Goal: Information Seeking & Learning: Learn about a topic

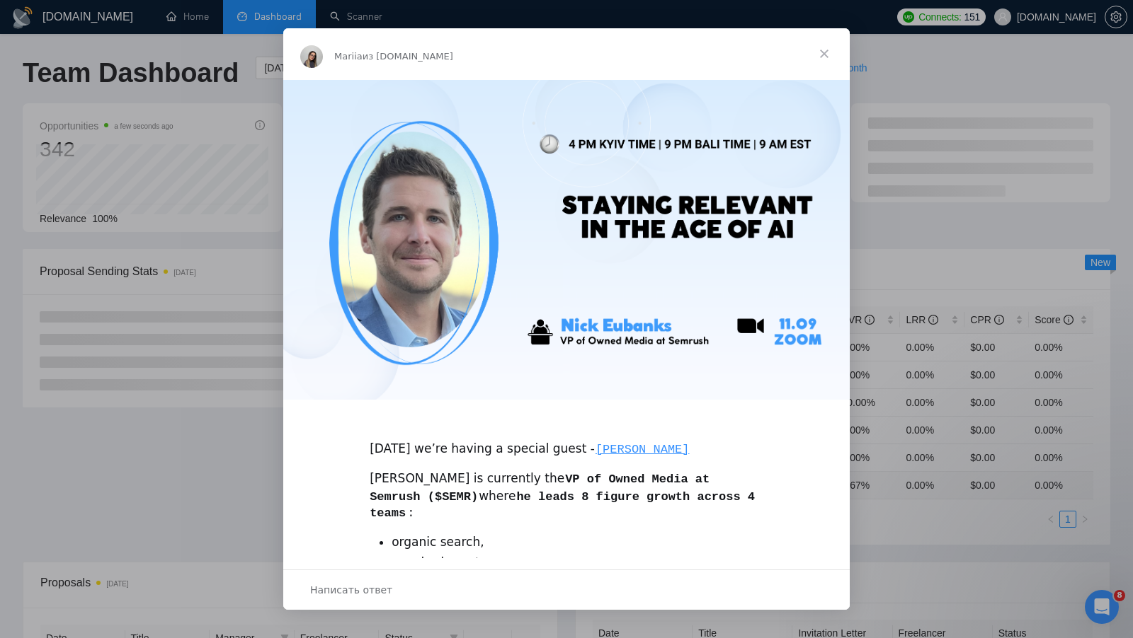
click at [830, 50] on span "Закрыть" at bounding box center [823, 53] width 51 height 51
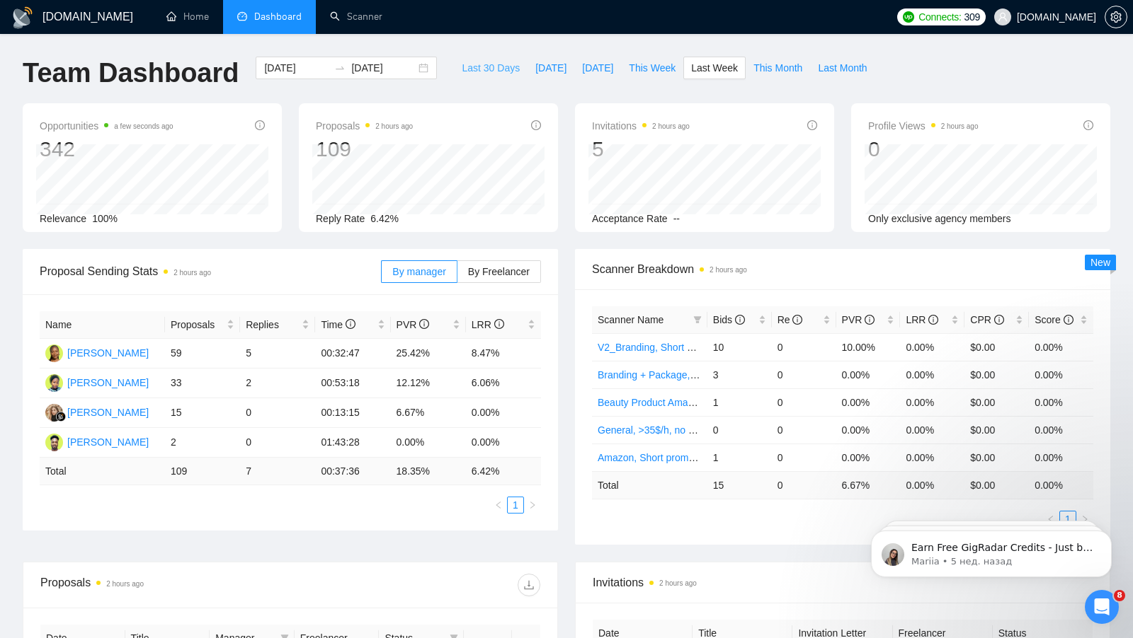
click at [471, 66] on span "Last 30 Days" at bounding box center [491, 68] width 58 height 16
type input "[DATE]"
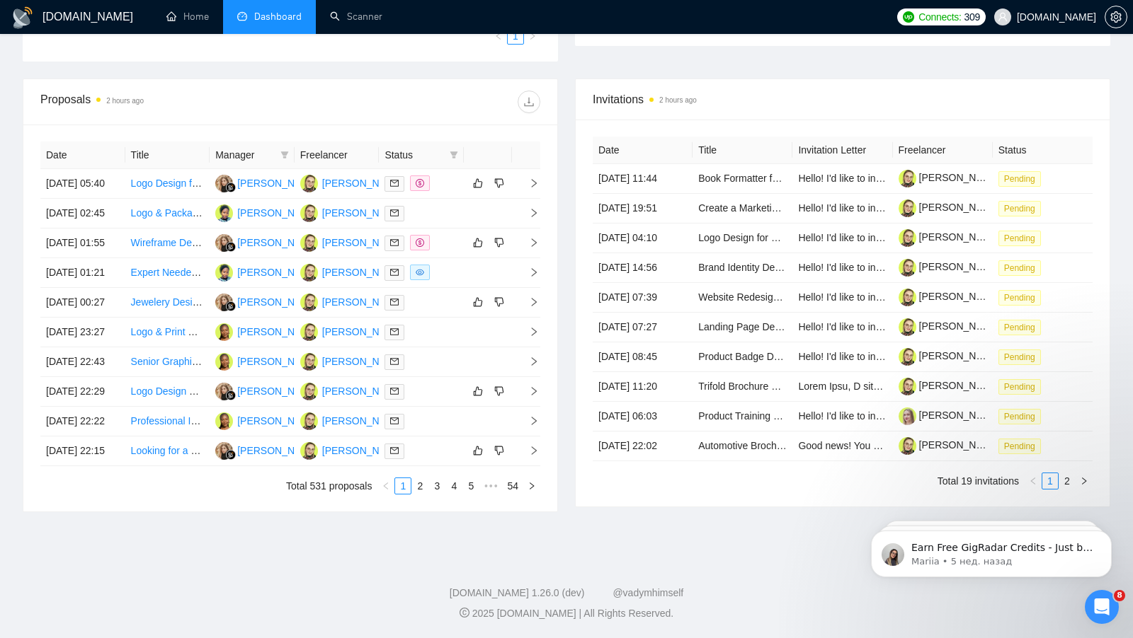
scroll to position [585, 0]
click at [420, 494] on link "2" at bounding box center [420, 486] width 16 height 16
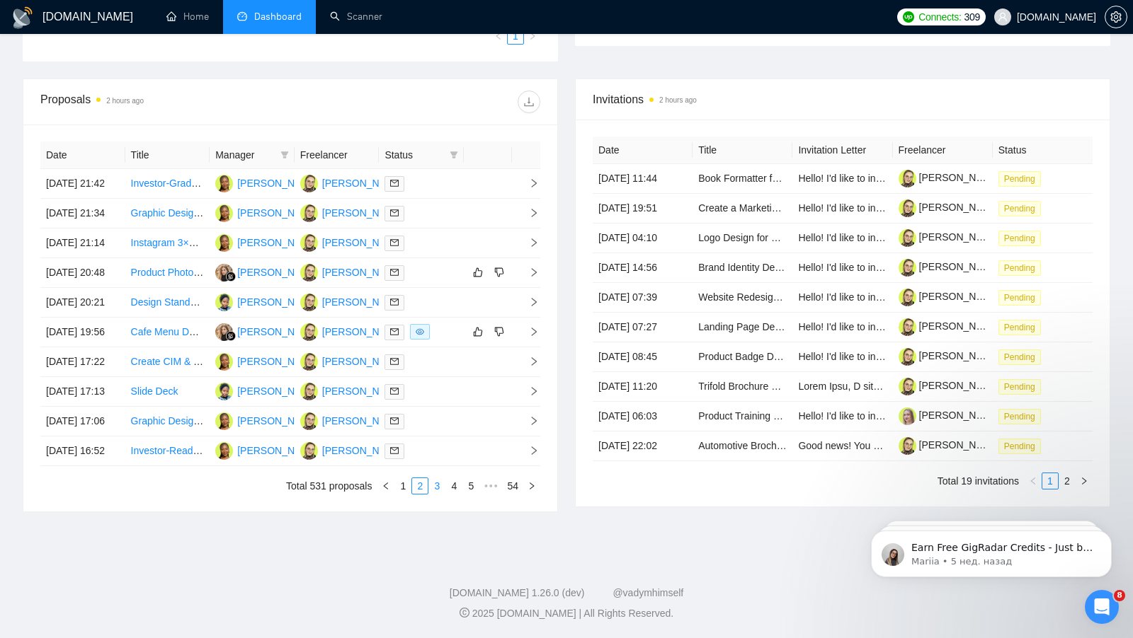
click at [437, 494] on link "3" at bounding box center [437, 486] width 16 height 16
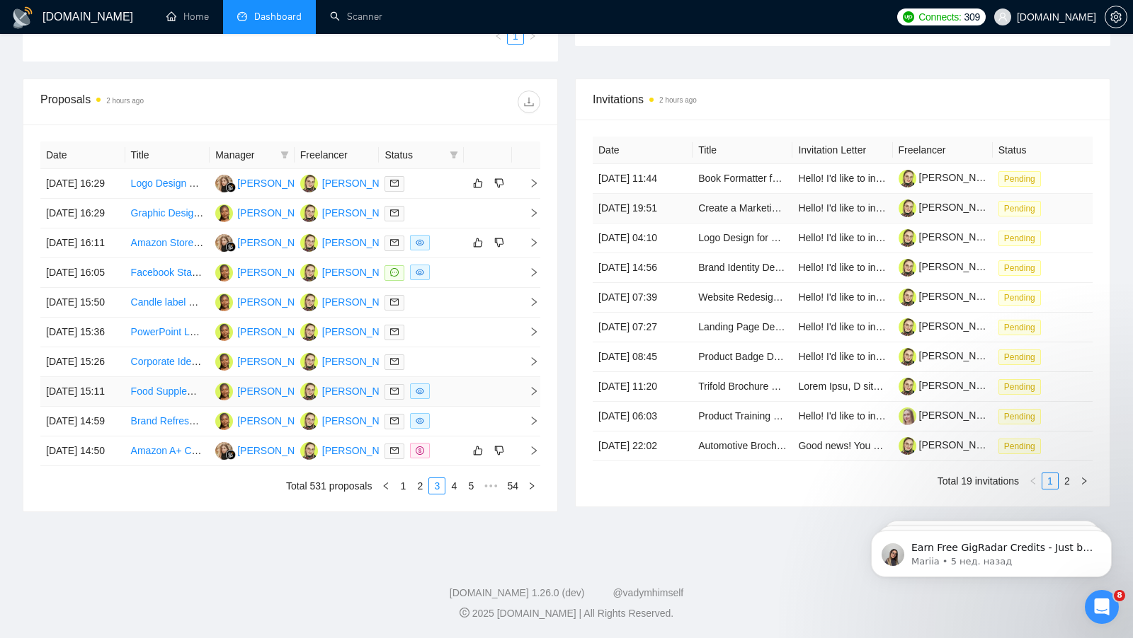
scroll to position [583, 0]
click at [403, 494] on link "1" at bounding box center [403, 486] width 16 height 16
click at [448, 494] on link "4" at bounding box center [454, 486] width 16 height 16
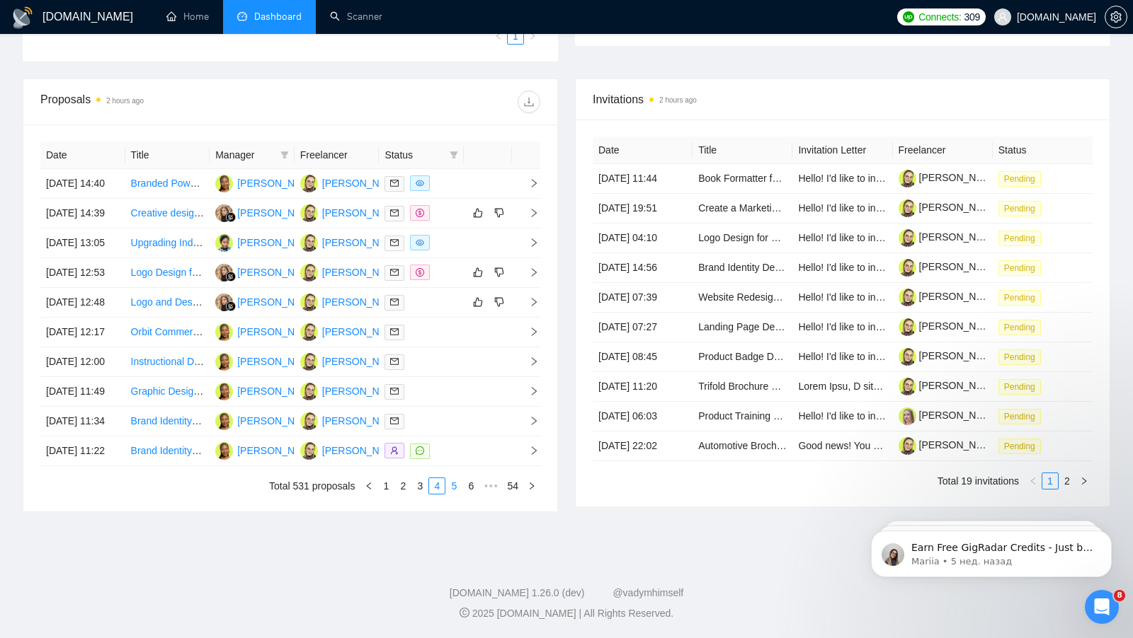
click at [452, 494] on link "5" at bounding box center [454, 486] width 16 height 16
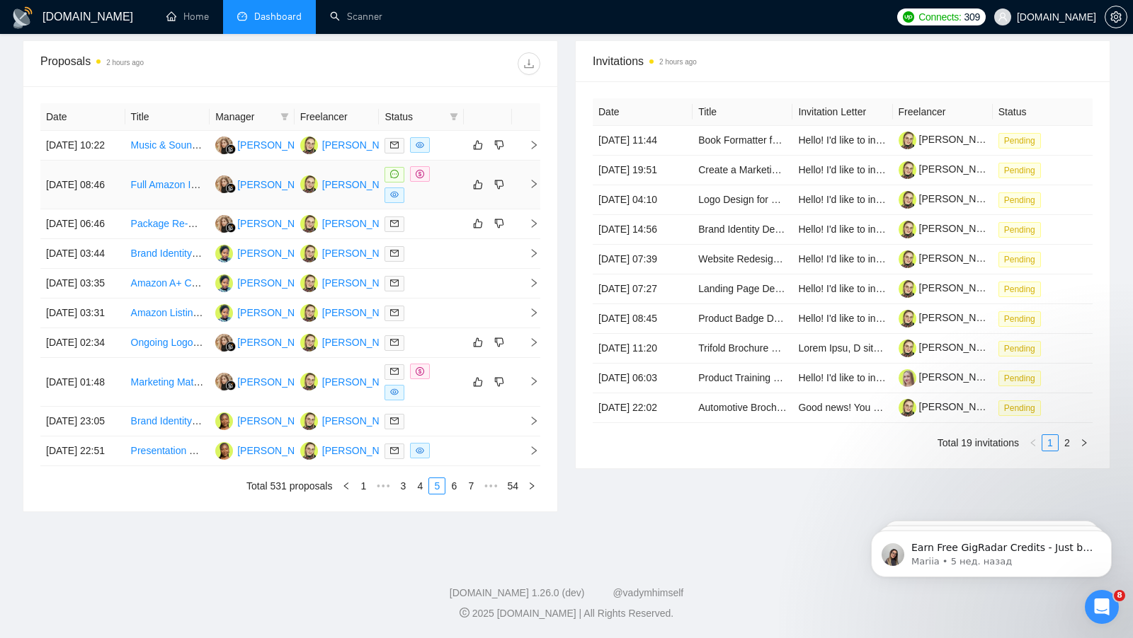
click at [449, 166] on div at bounding box center [421, 184] width 74 height 37
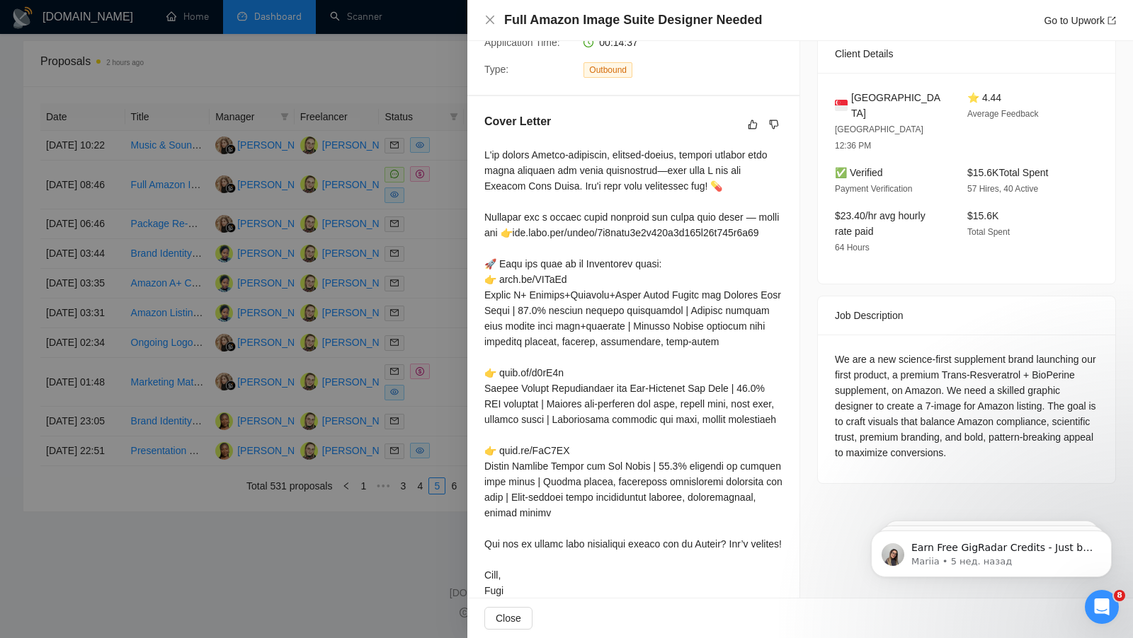
scroll to position [299, 0]
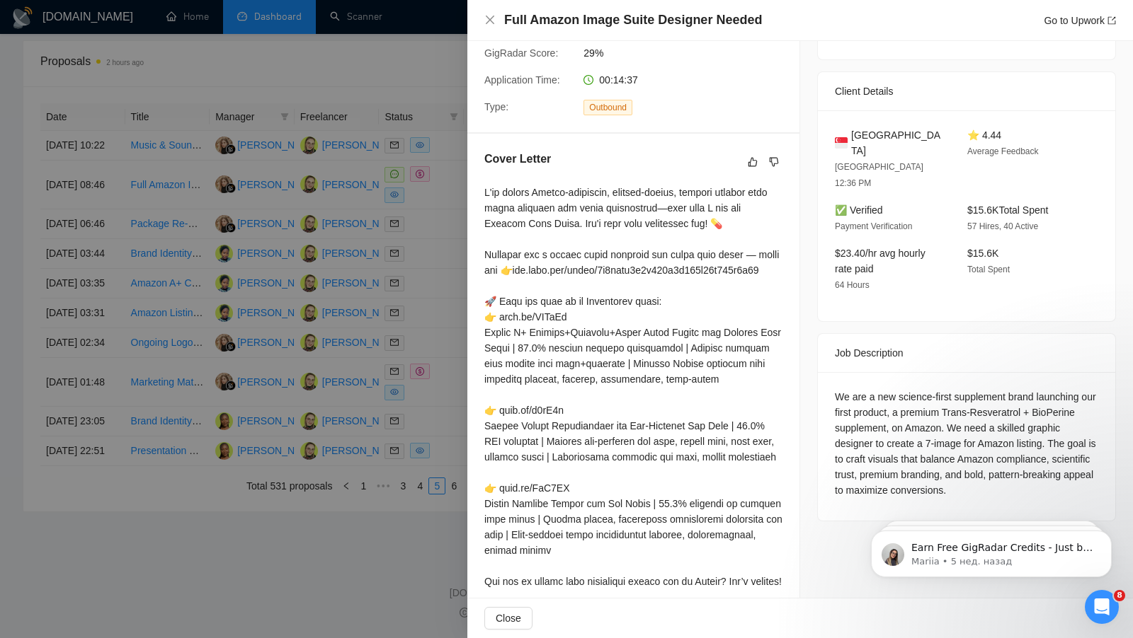
drag, startPoint x: 554, startPoint y: 1, endPoint x: 517, endPoint y: 195, distance: 198.0
click at [477, 223] on div "Cover Letter" at bounding box center [633, 396] width 332 height 525
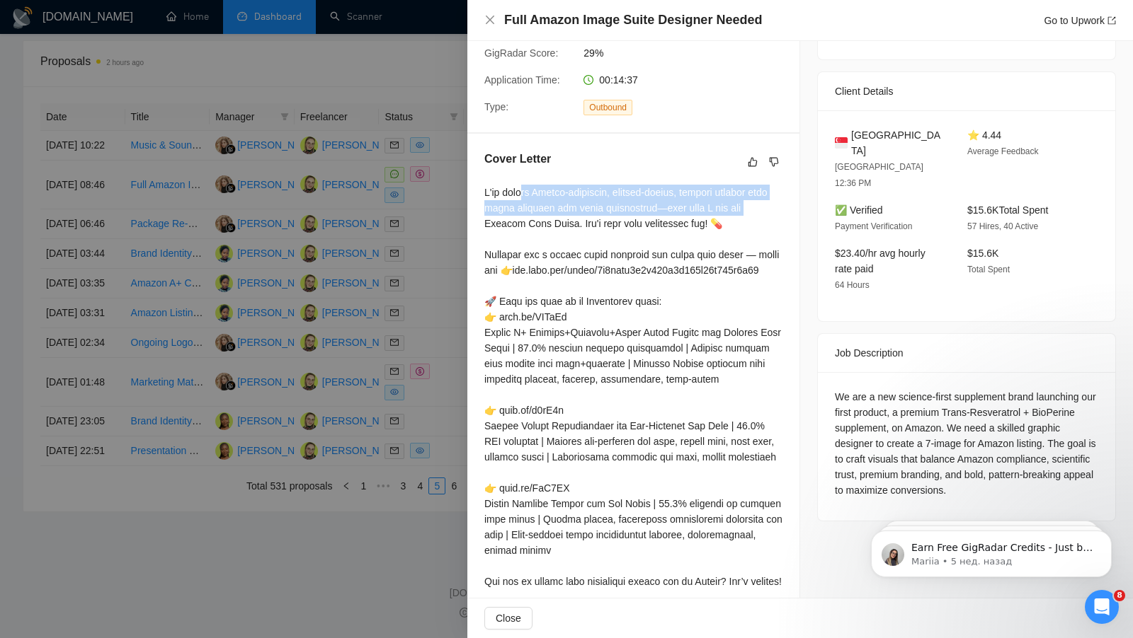
click at [448, 176] on div at bounding box center [566, 319] width 1133 height 638
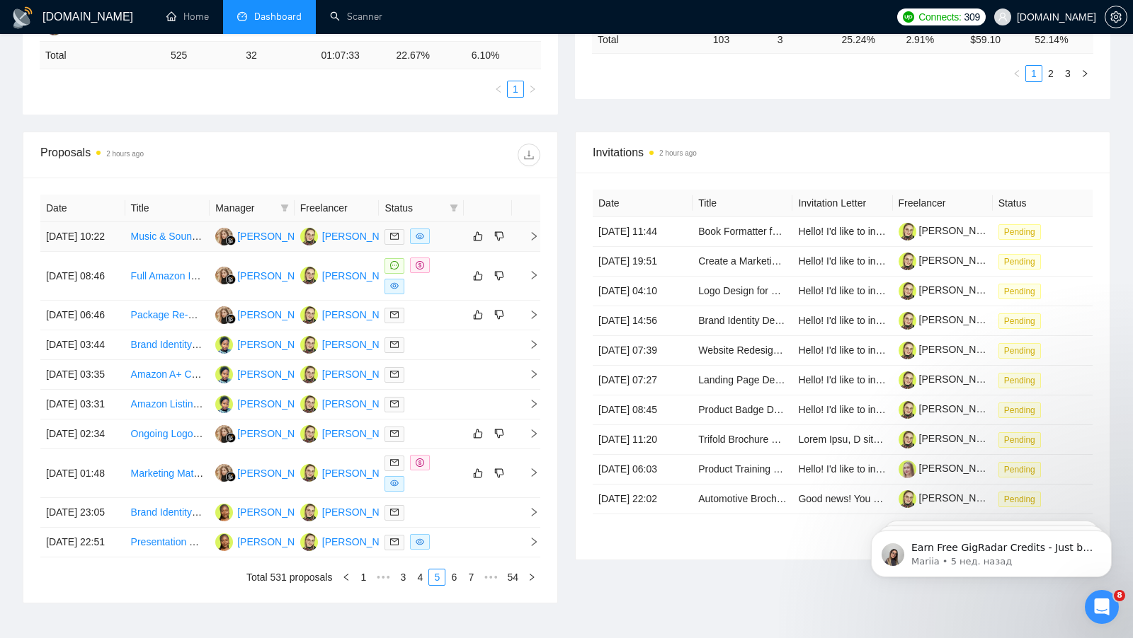
scroll to position [441, 0]
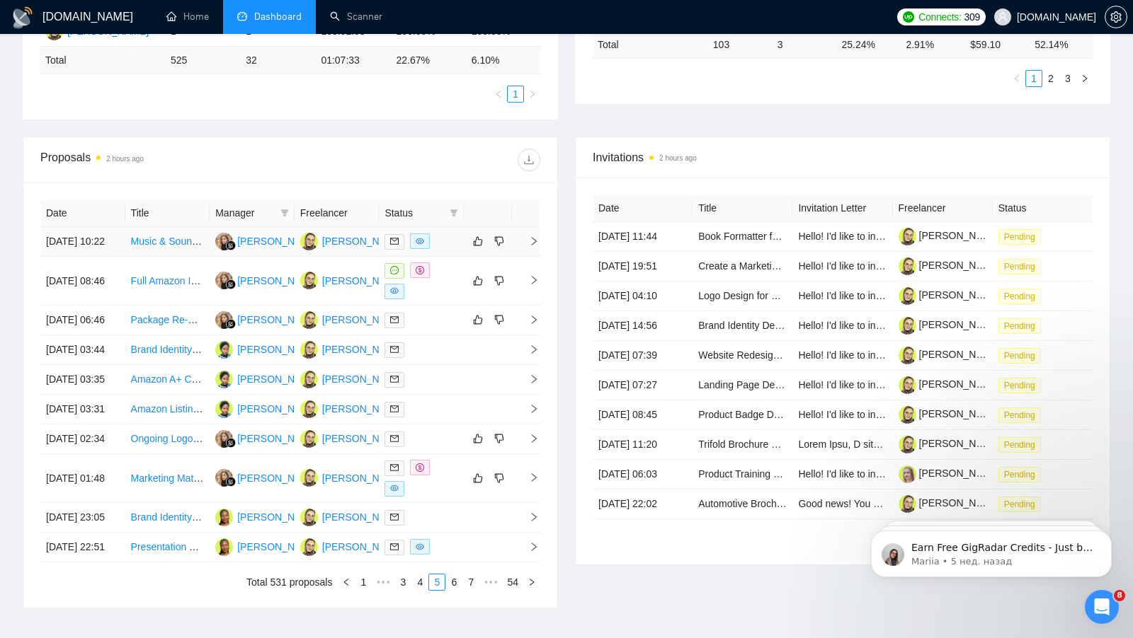
click at [454, 248] on div at bounding box center [421, 242] width 74 height 16
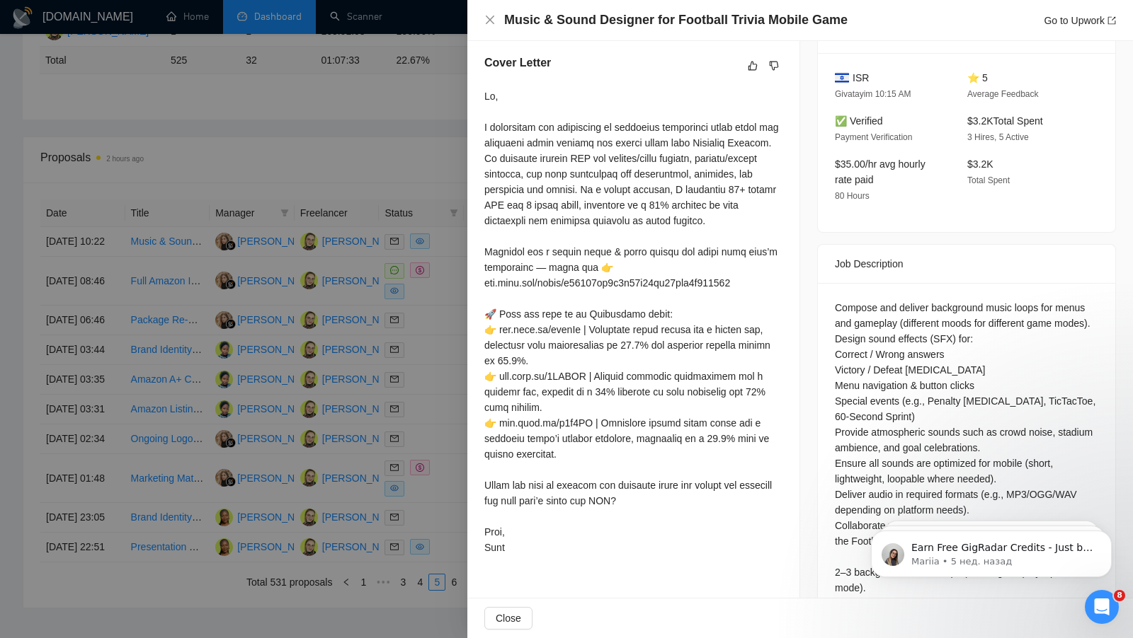
scroll to position [393, 0]
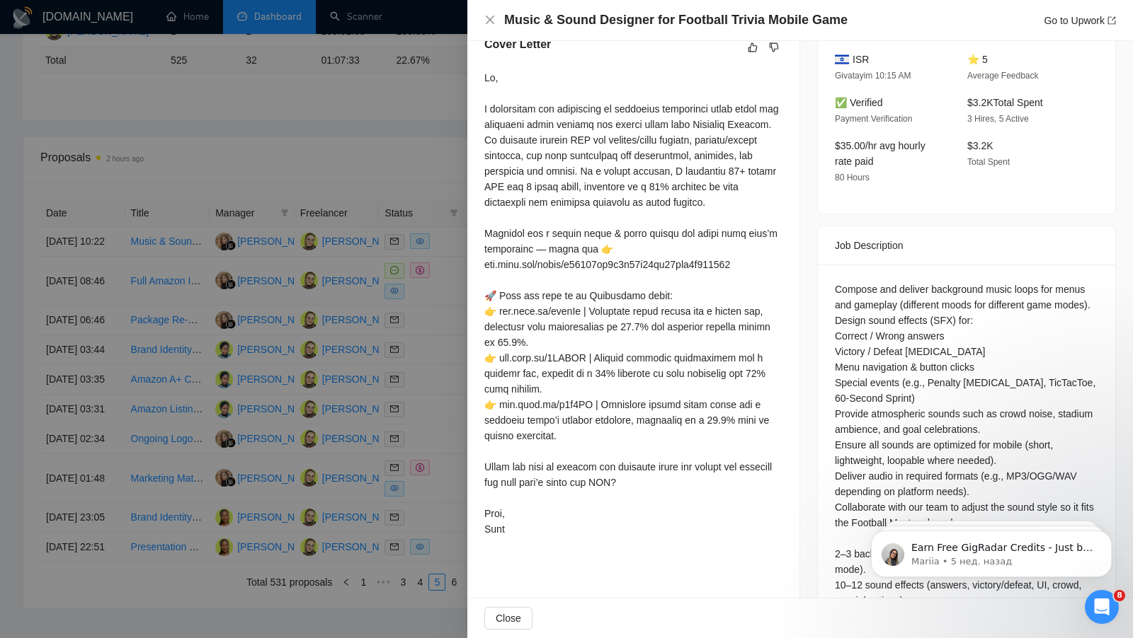
click at [420, 171] on div at bounding box center [566, 319] width 1133 height 638
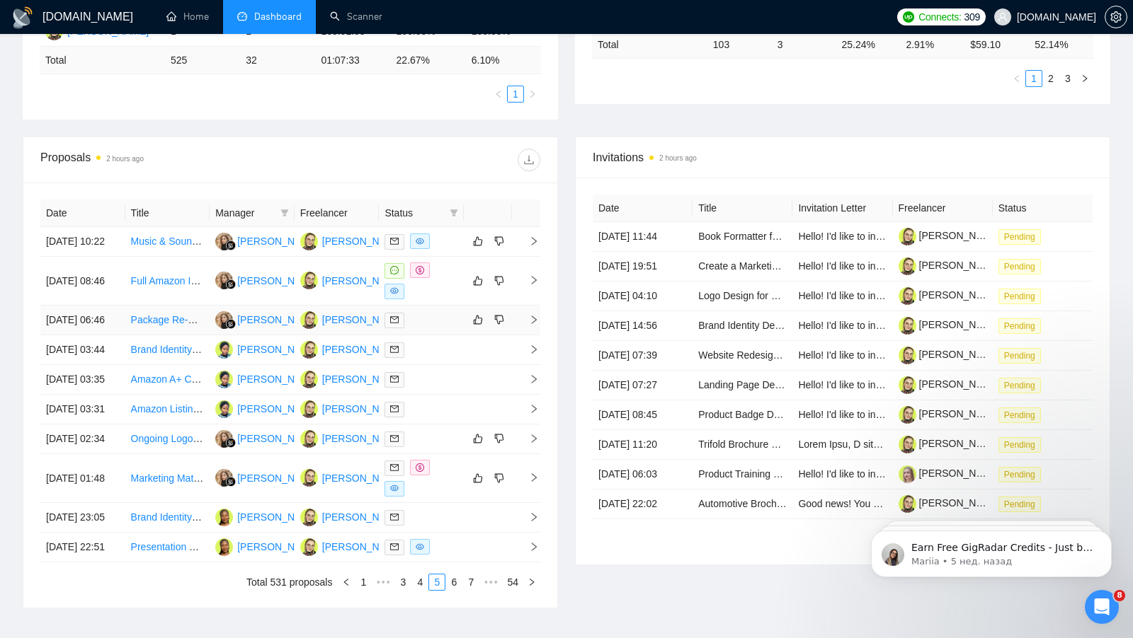
click at [455, 328] on div at bounding box center [421, 320] width 74 height 16
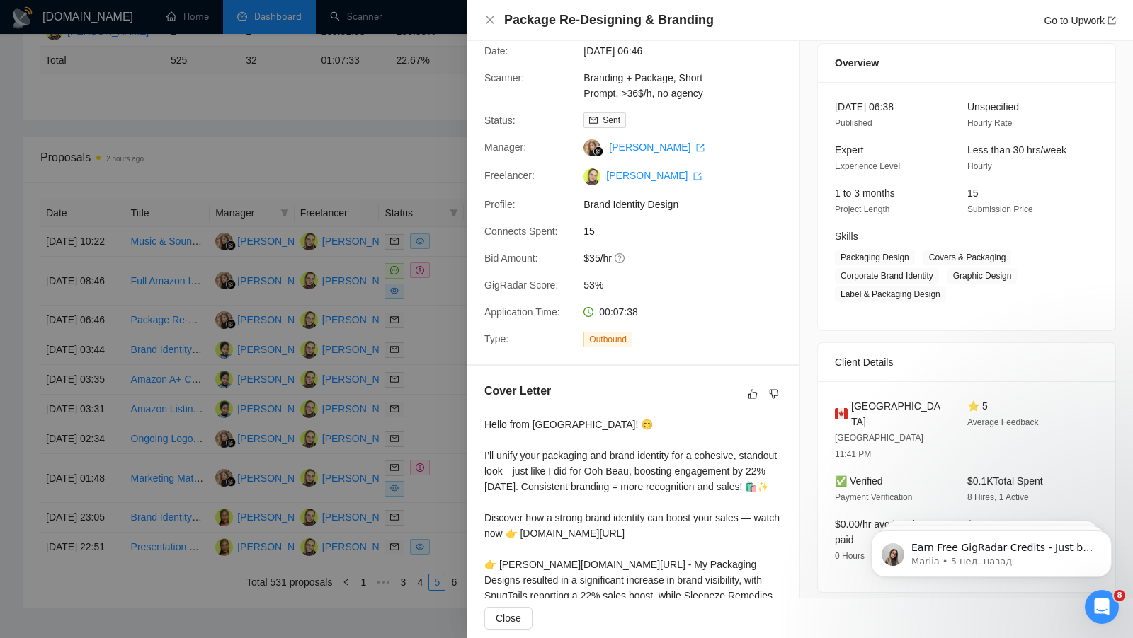
scroll to position [42, 0]
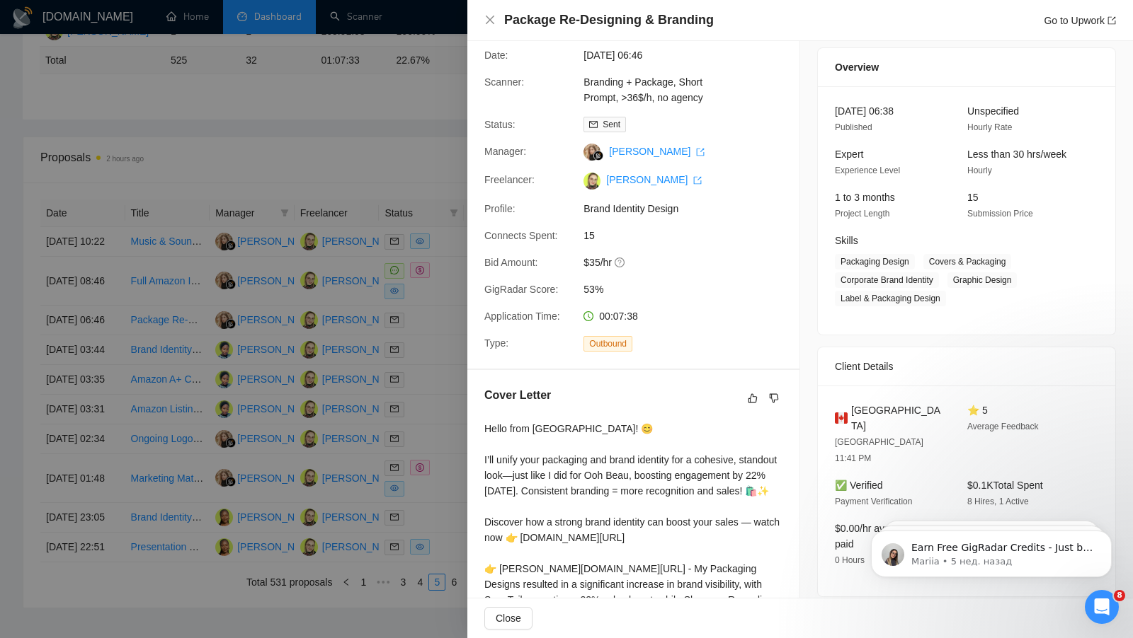
click at [435, 132] on div at bounding box center [566, 319] width 1133 height 638
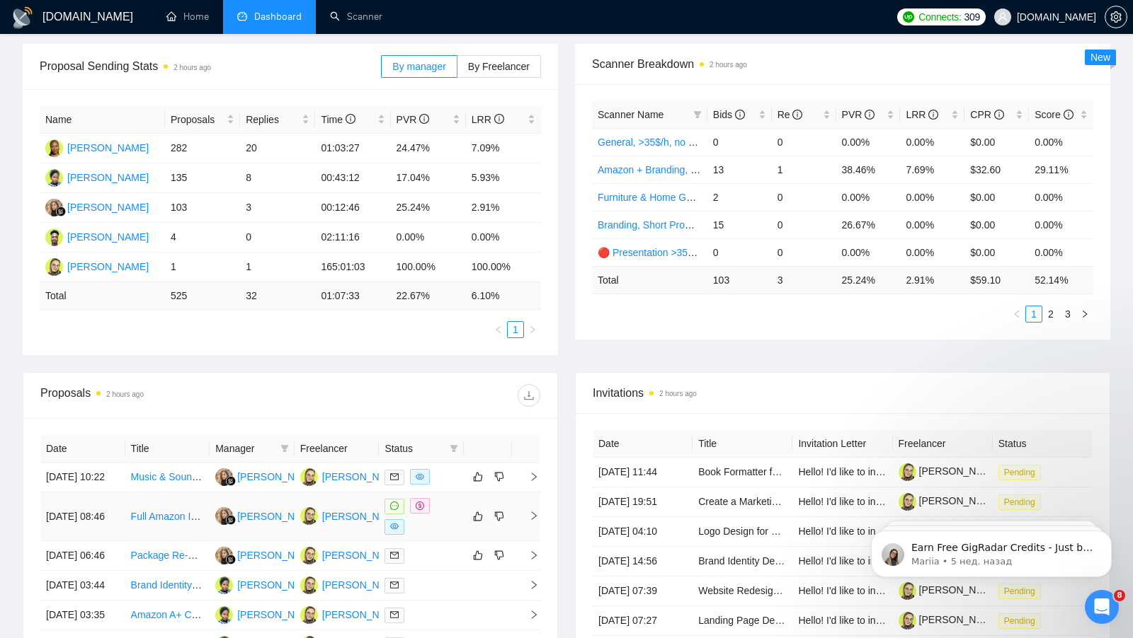
scroll to position [192, 0]
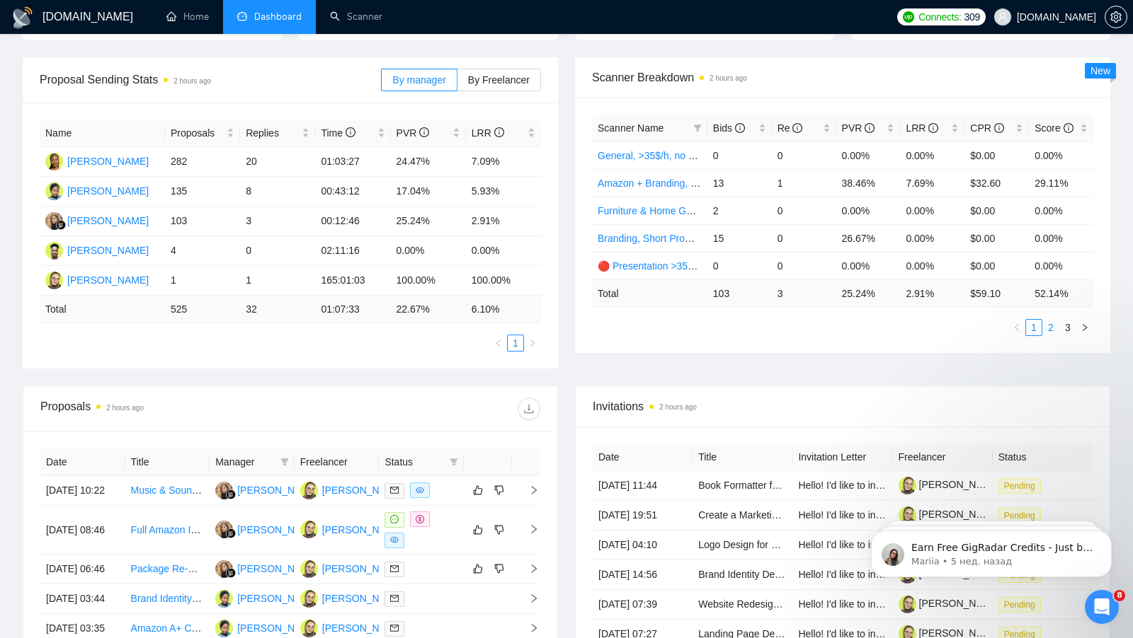
click at [1047, 321] on link "2" at bounding box center [1051, 328] width 16 height 16
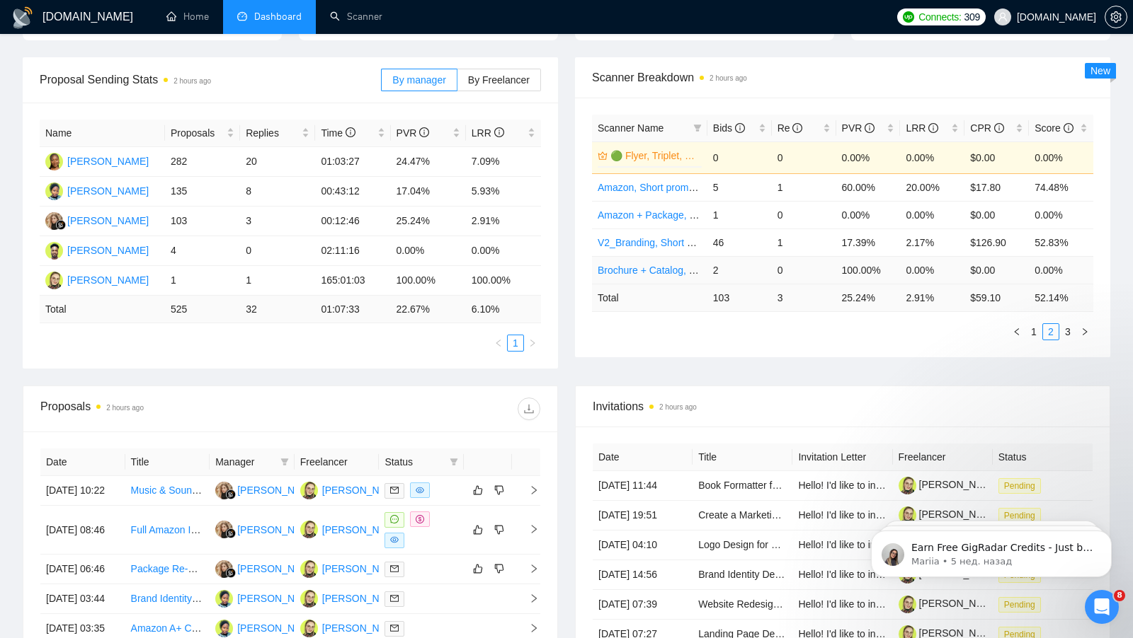
click at [789, 264] on td "0" at bounding box center [804, 270] width 64 height 28
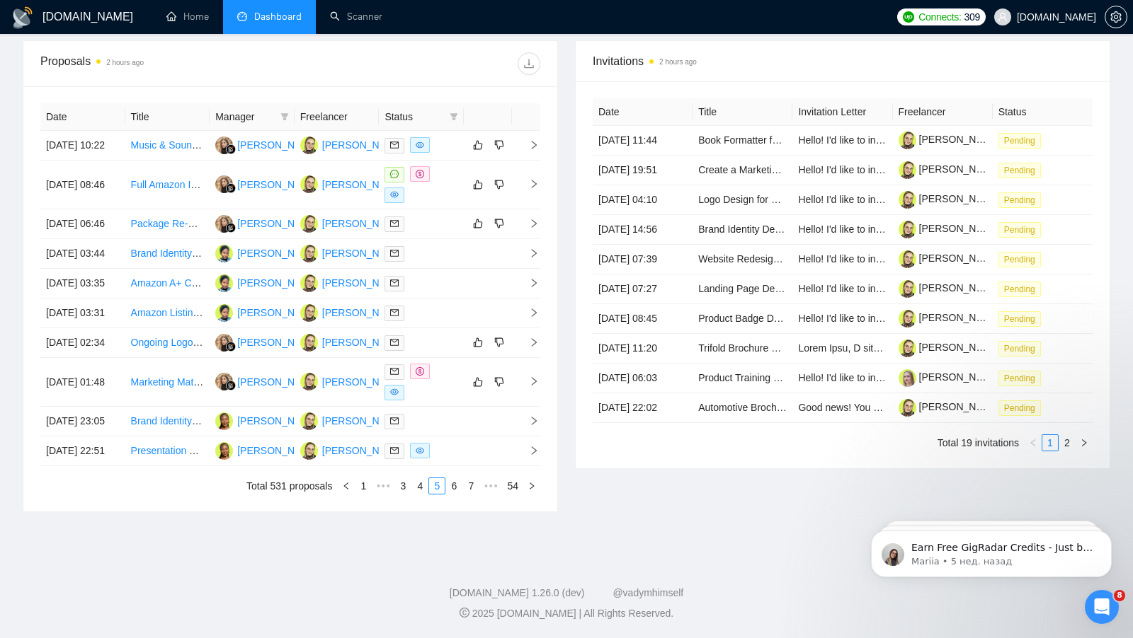
scroll to position [634, 0]
click at [432, 246] on div at bounding box center [421, 254] width 74 height 16
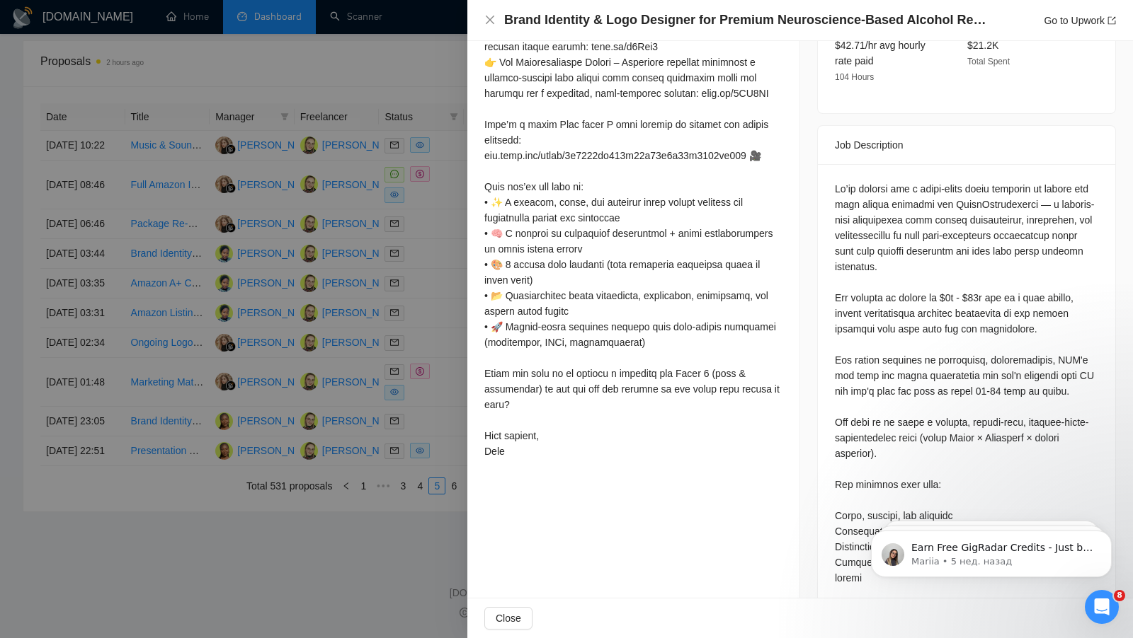
scroll to position [551, 0]
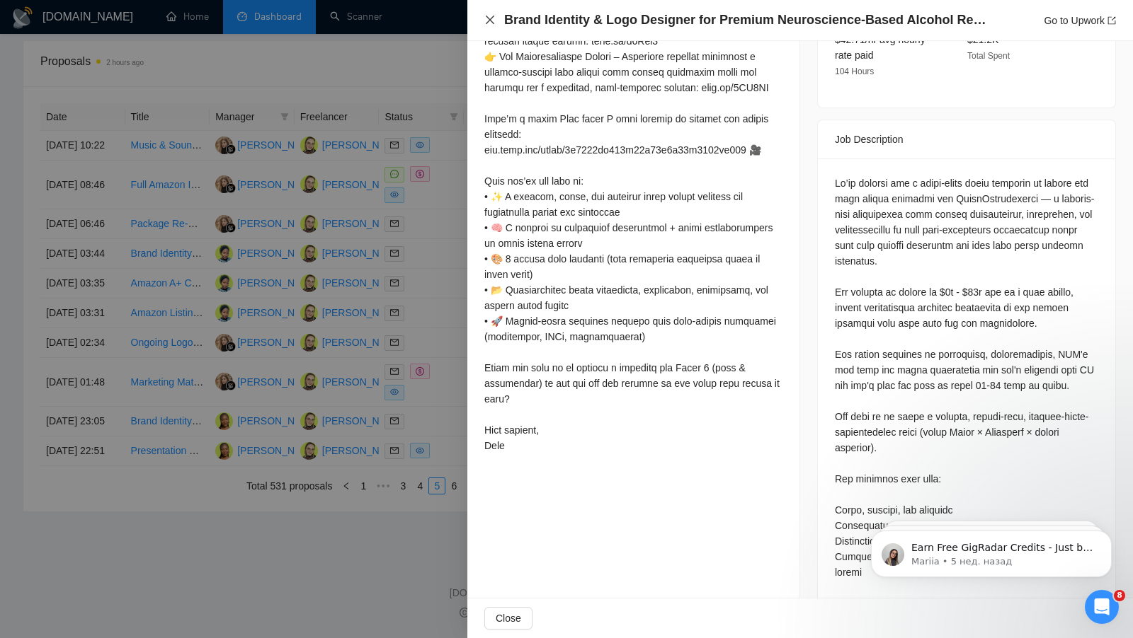
click at [487, 18] on icon "close" at bounding box center [489, 19] width 11 height 11
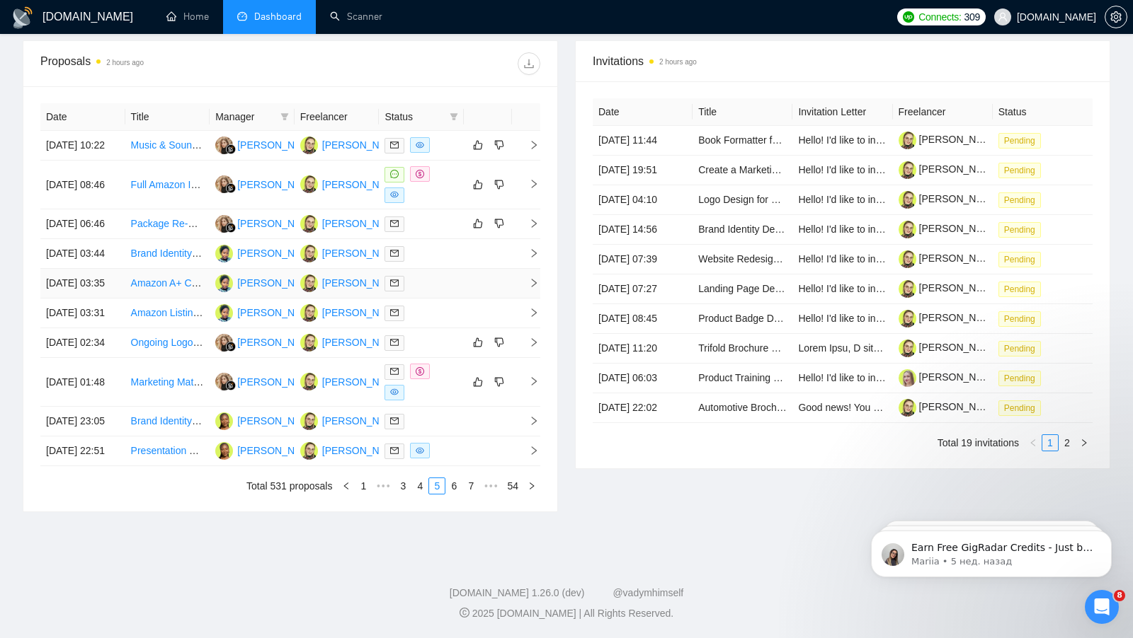
click at [459, 269] on td at bounding box center [421, 284] width 85 height 30
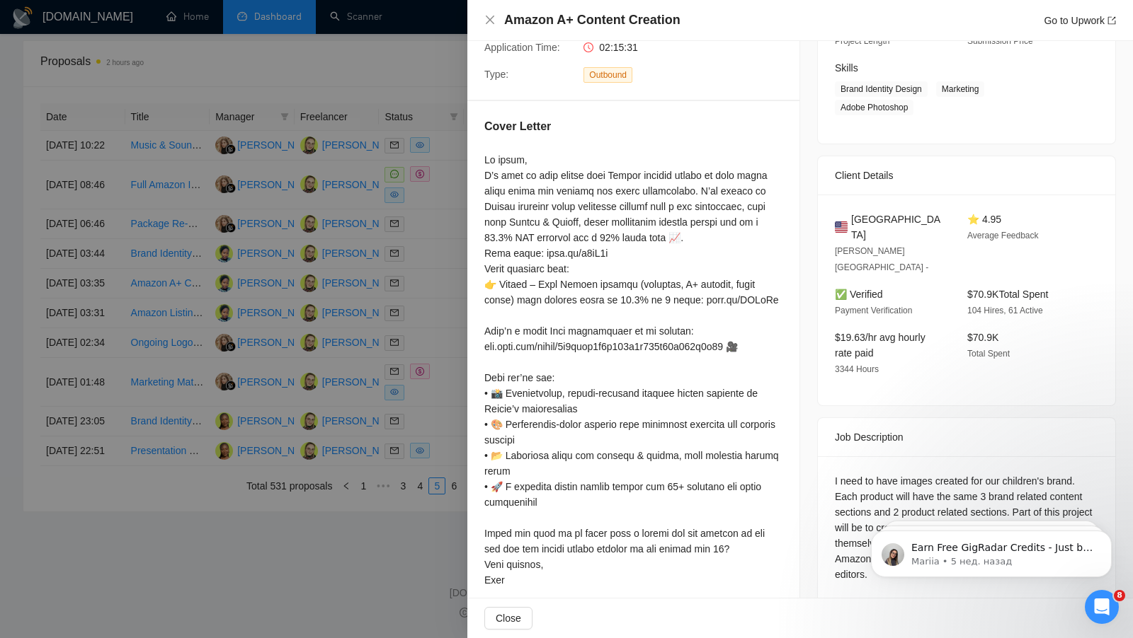
scroll to position [241, 0]
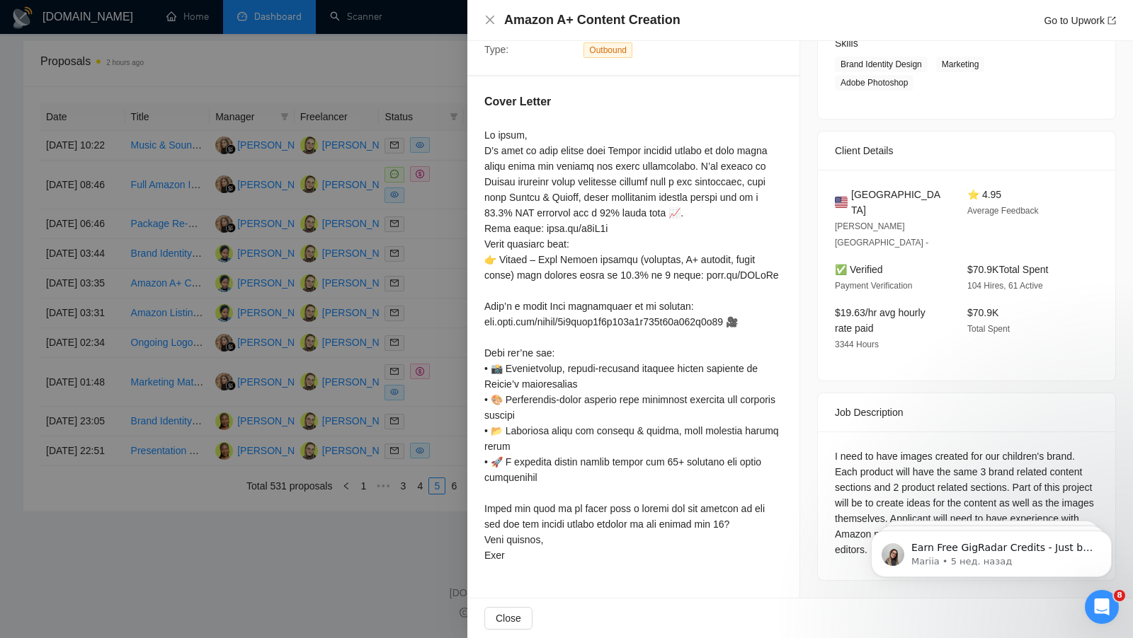
click at [379, 227] on div at bounding box center [566, 319] width 1133 height 638
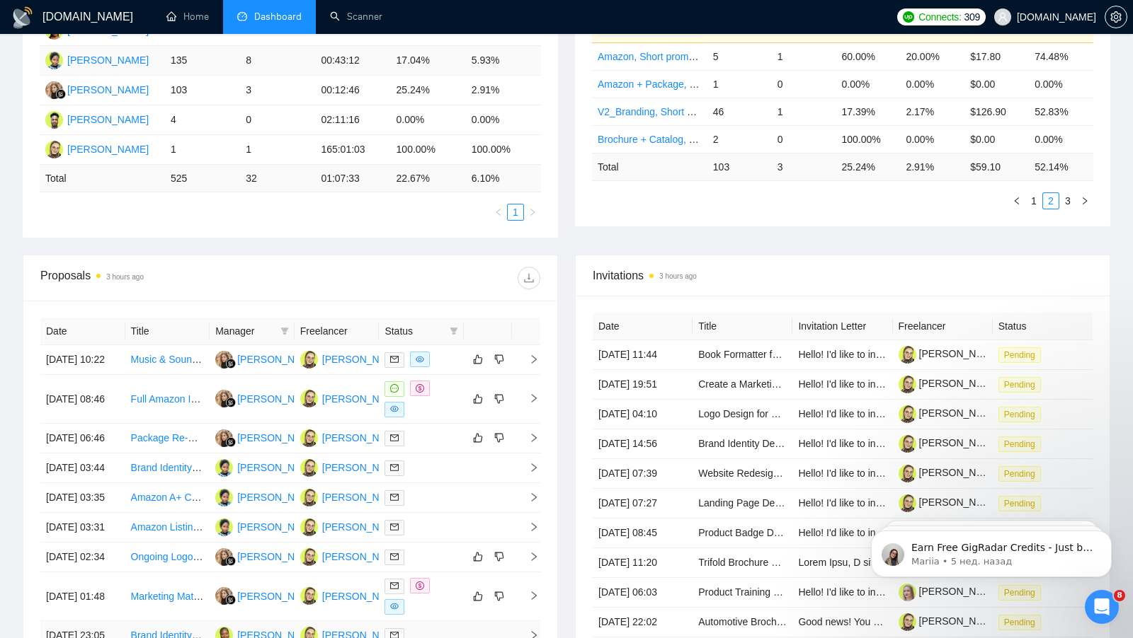
scroll to position [486, 0]
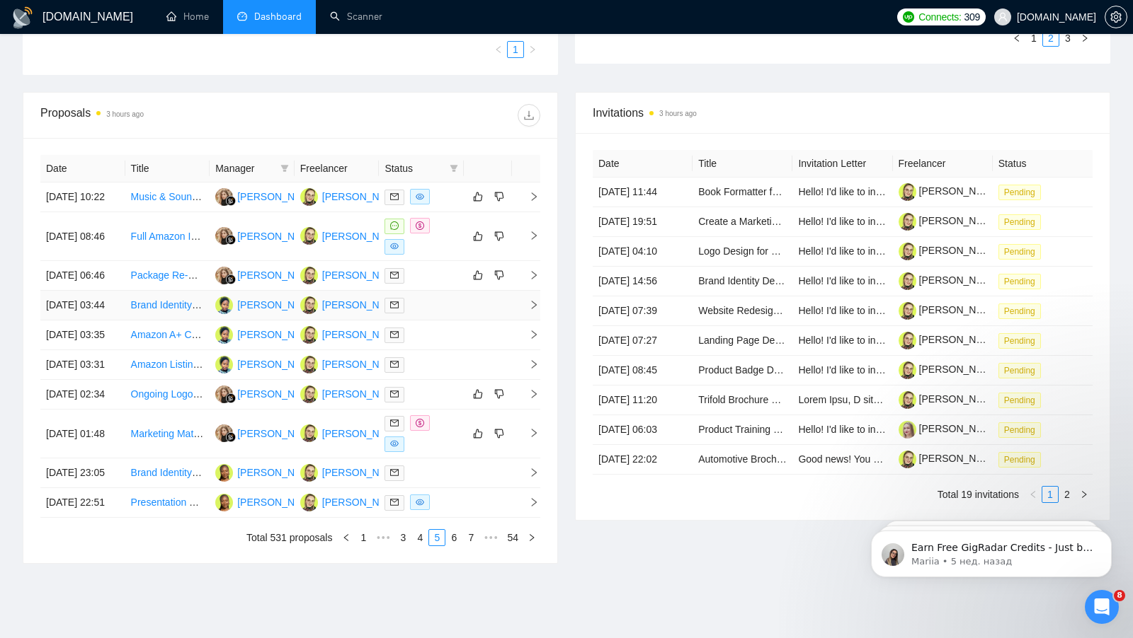
click at [452, 321] on td at bounding box center [421, 306] width 85 height 30
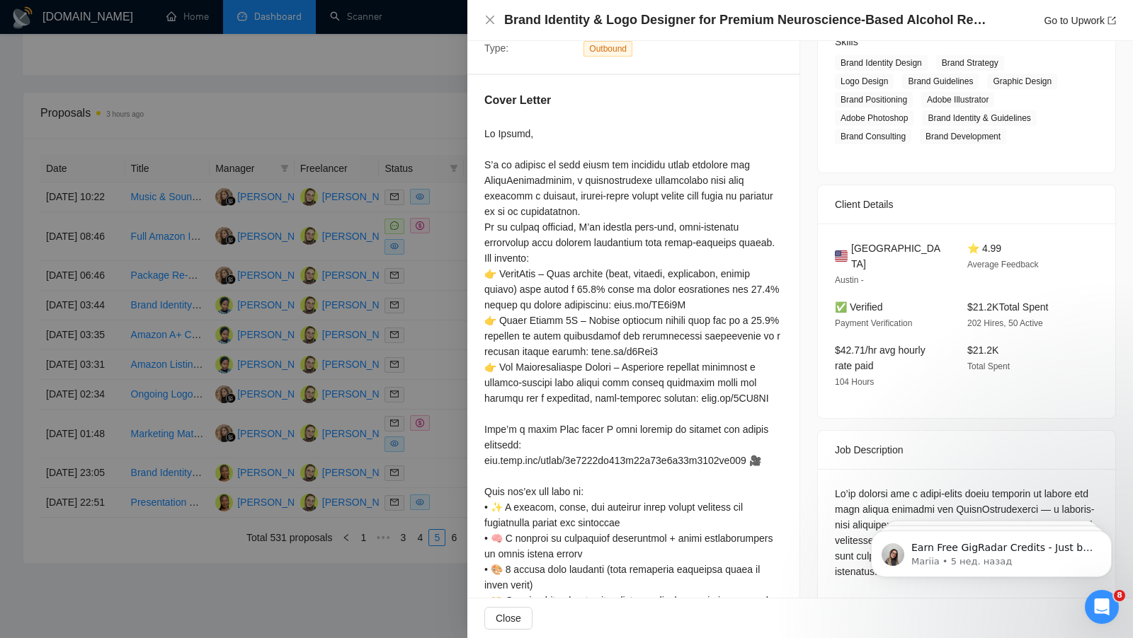
click at [440, 355] on div at bounding box center [566, 319] width 1133 height 638
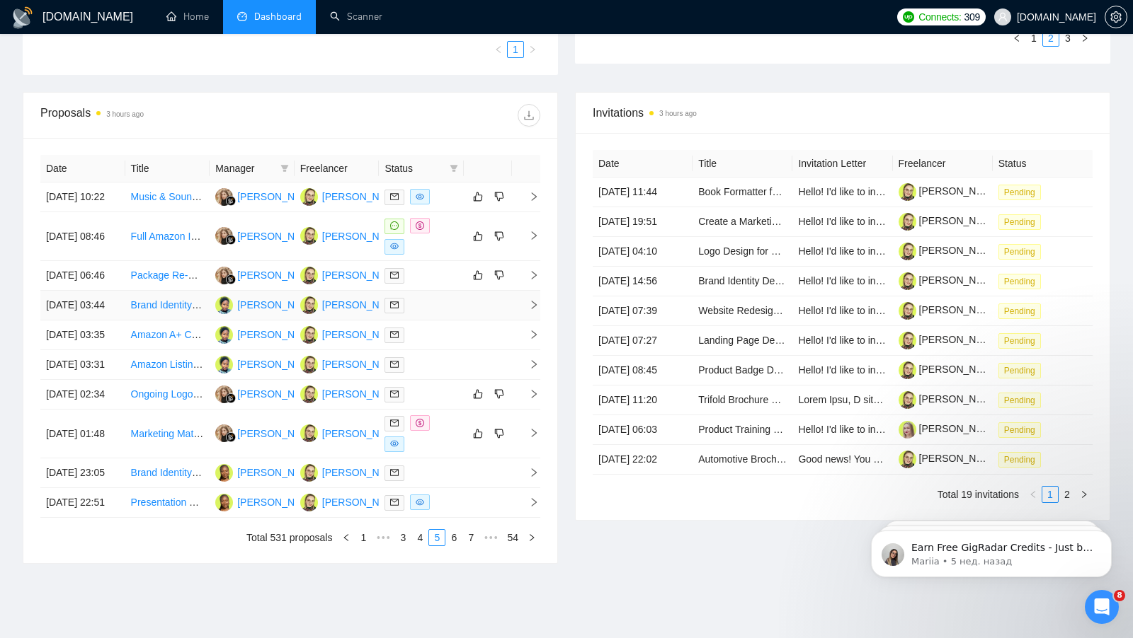
click at [441, 314] on div at bounding box center [421, 305] width 74 height 16
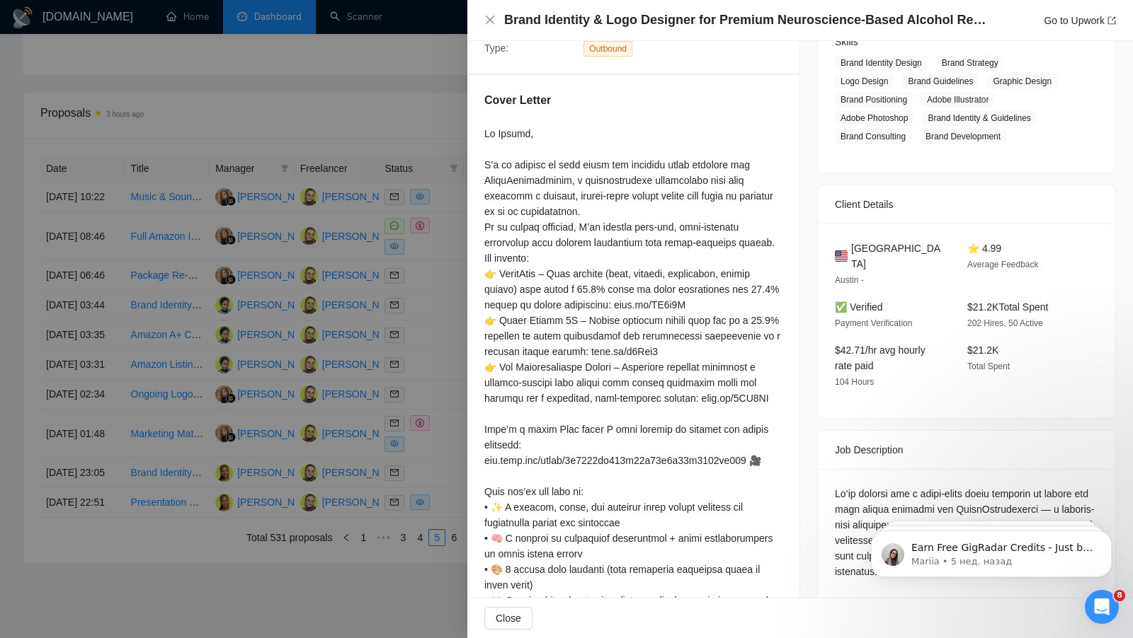
click at [432, 373] on div at bounding box center [566, 319] width 1133 height 638
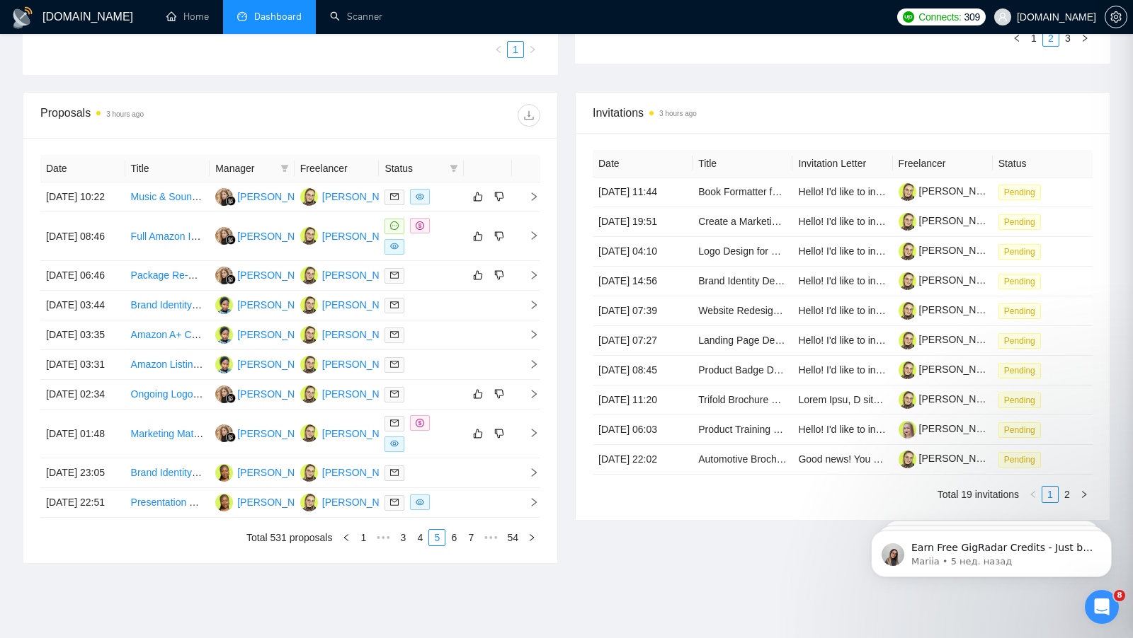
click at [432, 373] on div at bounding box center [566, 319] width 1133 height 638
click at [432, 343] on div at bounding box center [421, 335] width 74 height 16
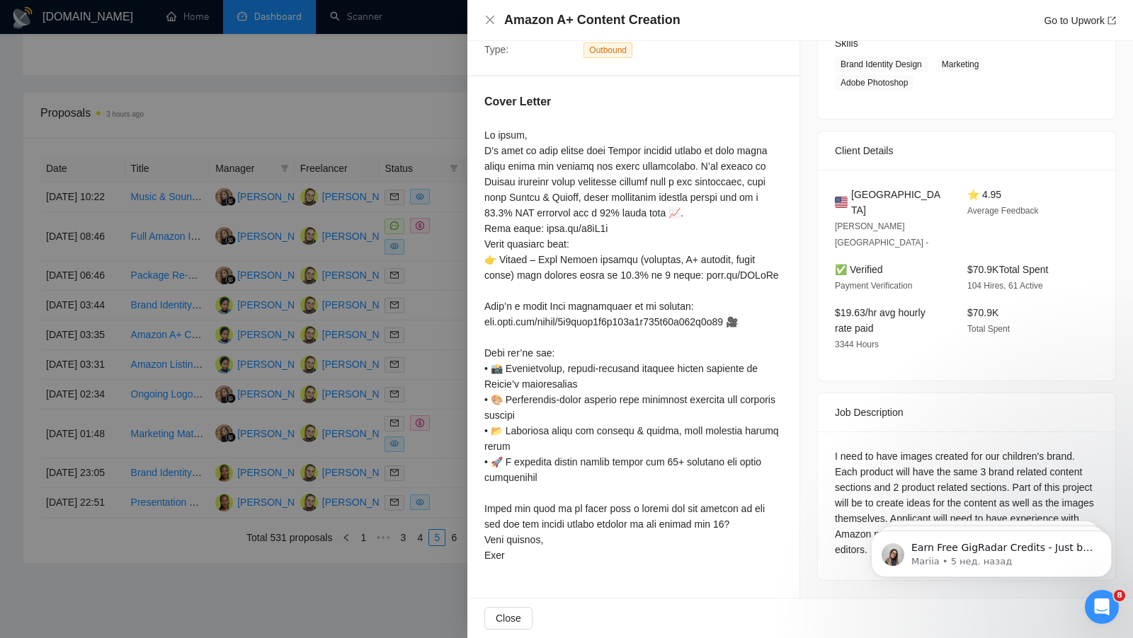
click at [434, 361] on div at bounding box center [566, 319] width 1133 height 638
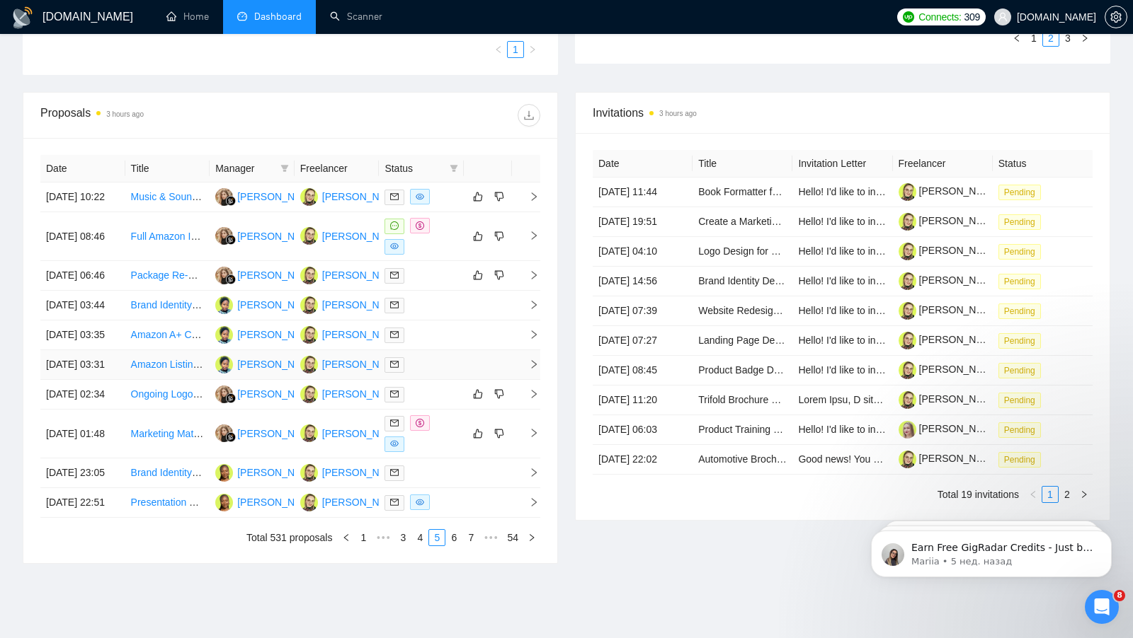
click at [447, 373] on div at bounding box center [421, 365] width 74 height 16
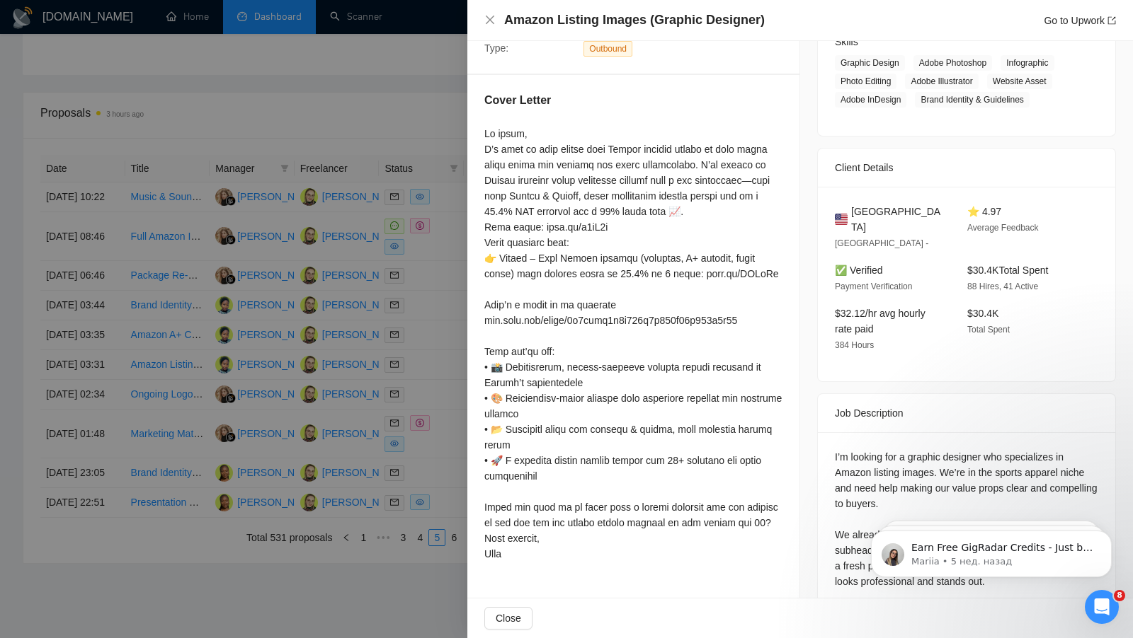
click at [388, 349] on div at bounding box center [566, 319] width 1133 height 638
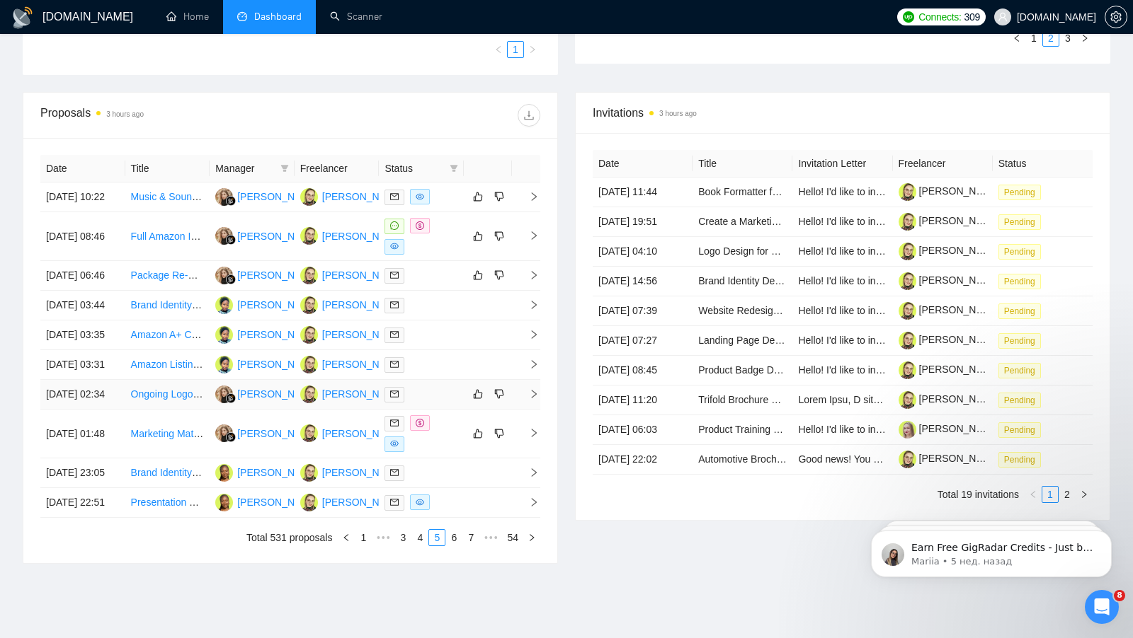
click at [435, 403] on div at bounding box center [421, 394] width 74 height 16
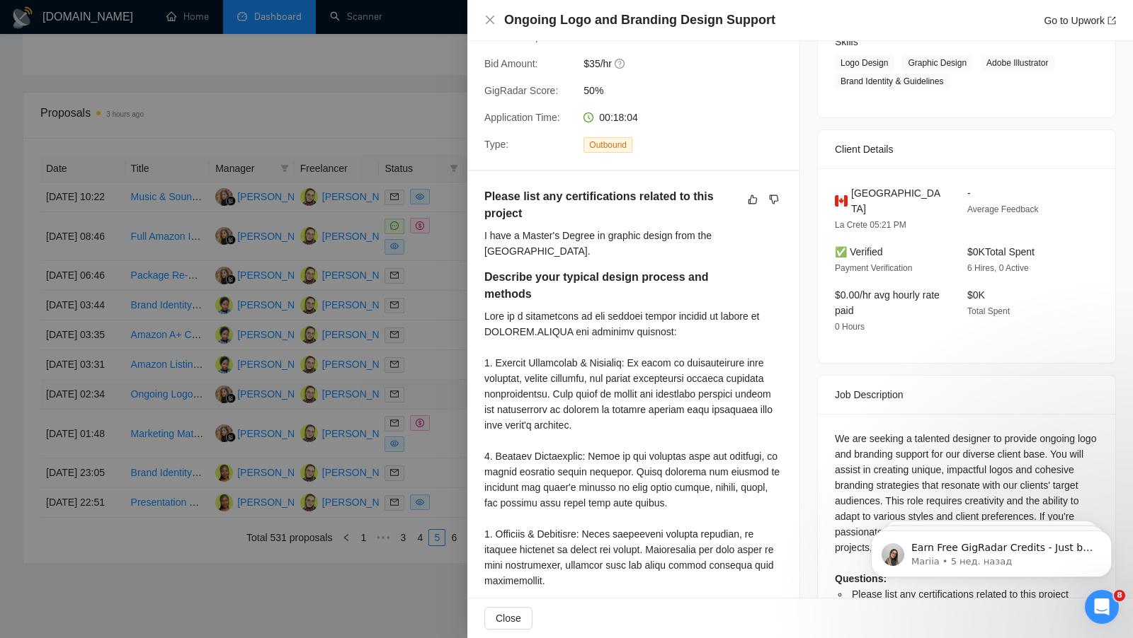
scroll to position [235, 0]
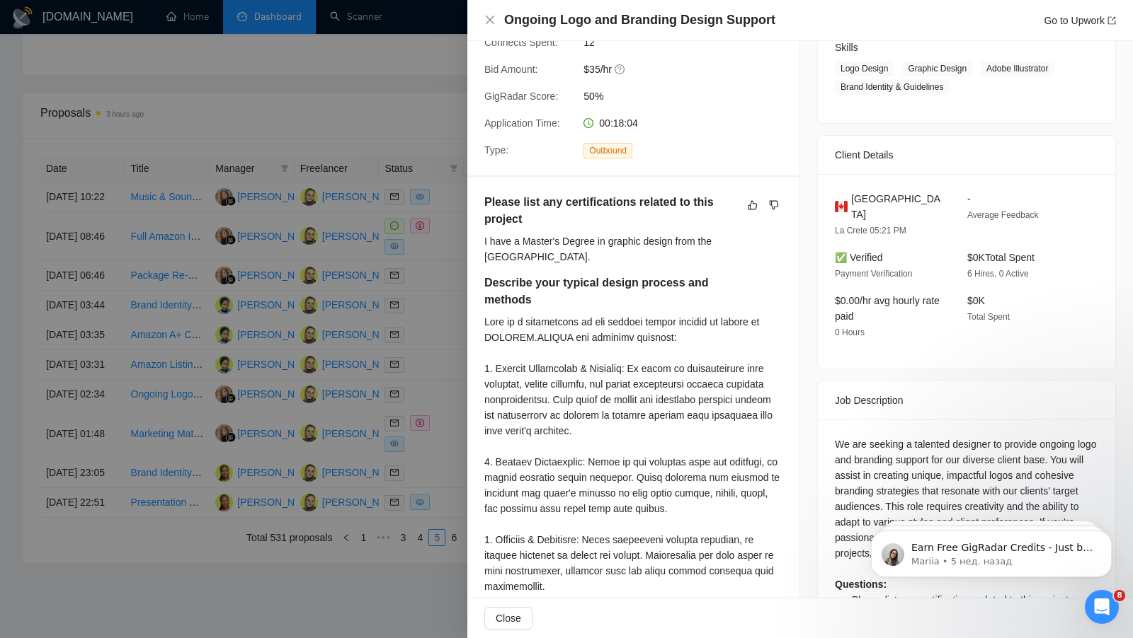
click at [306, 383] on div at bounding box center [566, 319] width 1133 height 638
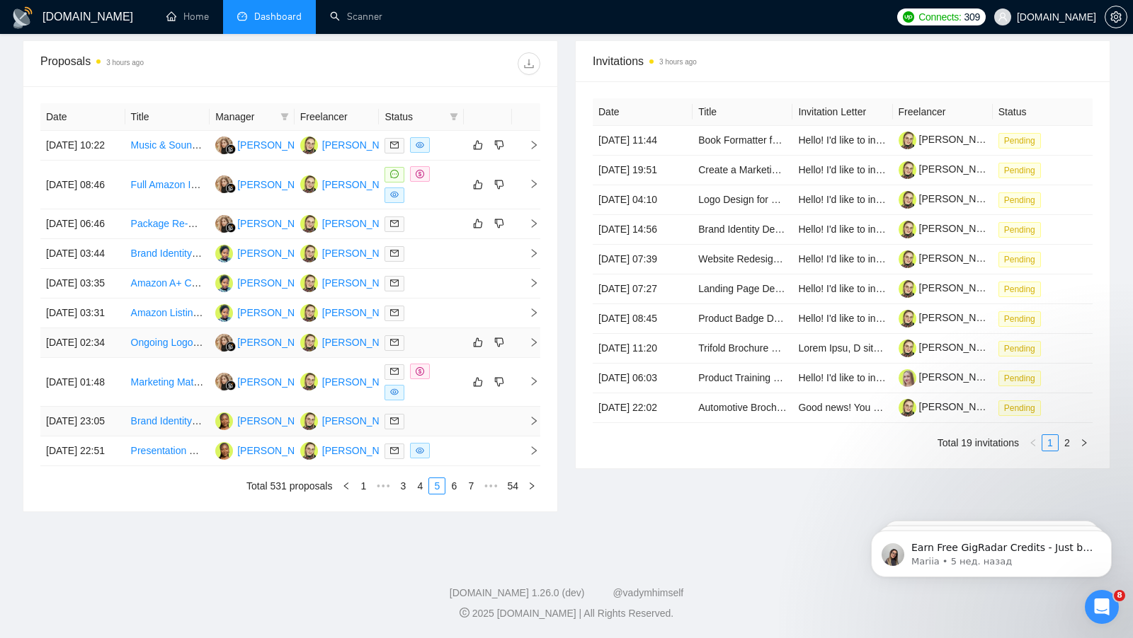
scroll to position [568, 0]
click at [453, 430] on div at bounding box center [421, 421] width 74 height 16
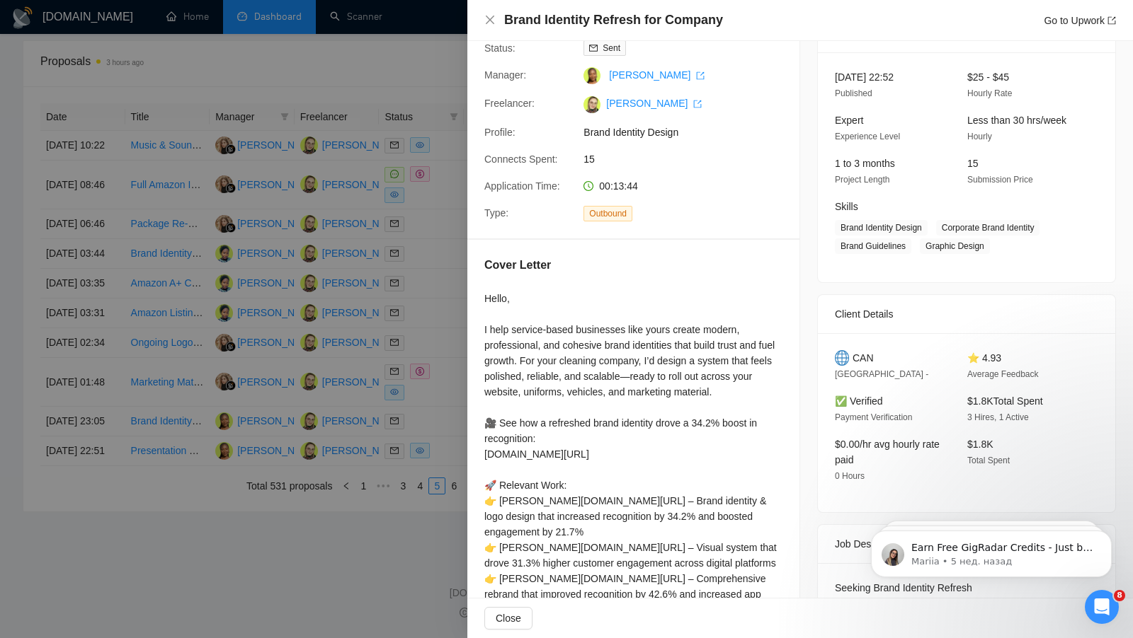
scroll to position [0, 0]
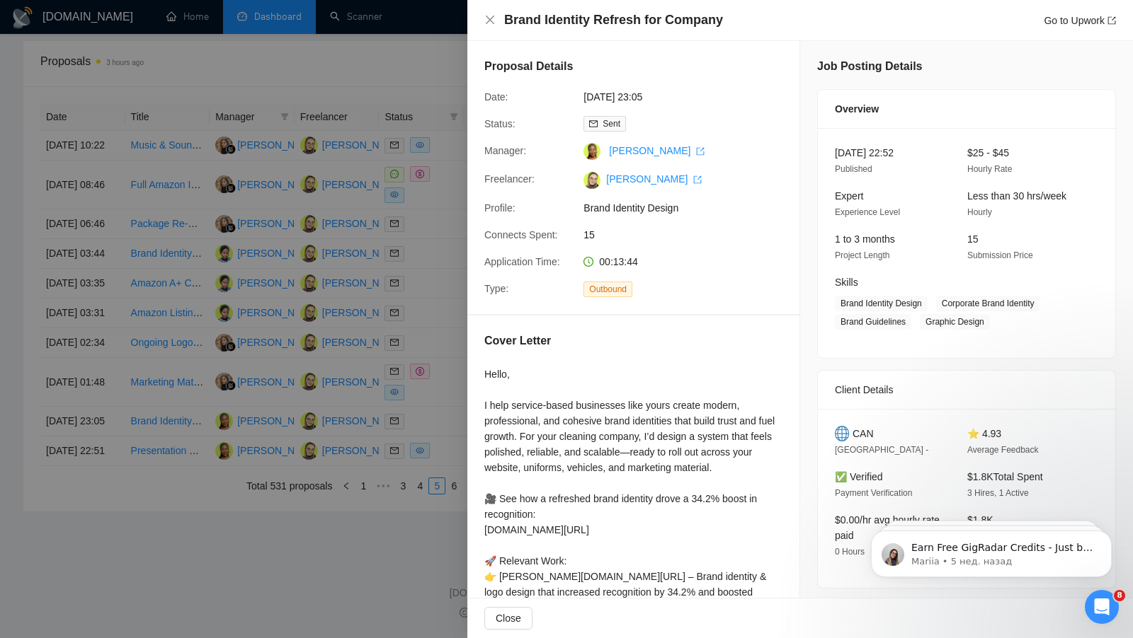
click at [343, 178] on div at bounding box center [566, 319] width 1133 height 638
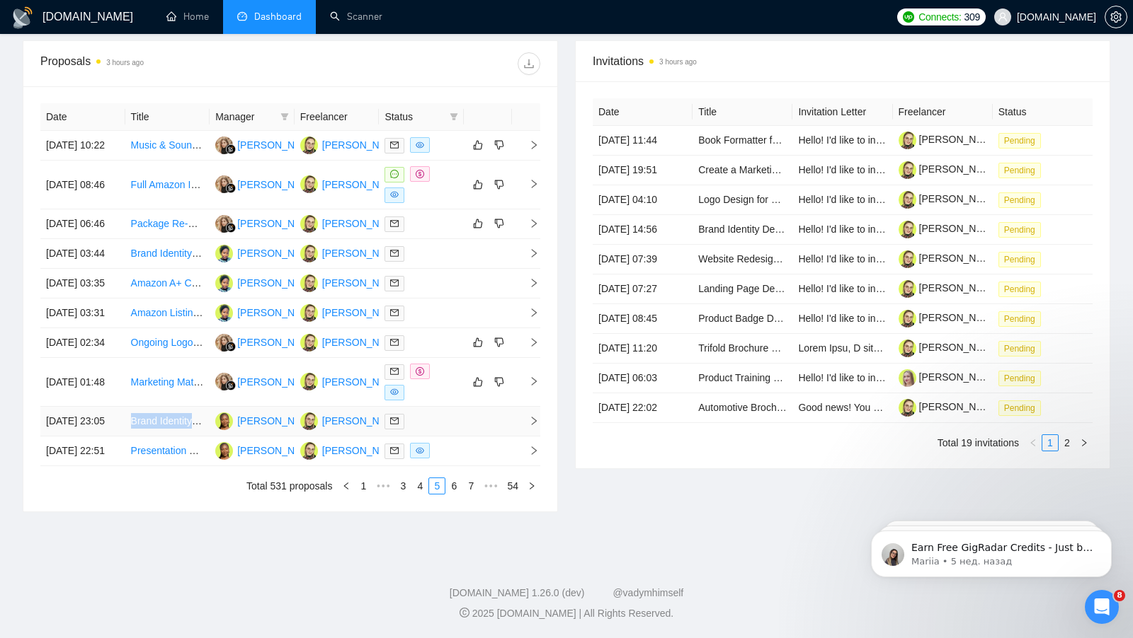
copy link "Brand Identity Refresh for Company"
click at [457, 483] on link "6" at bounding box center [454, 486] width 16 height 16
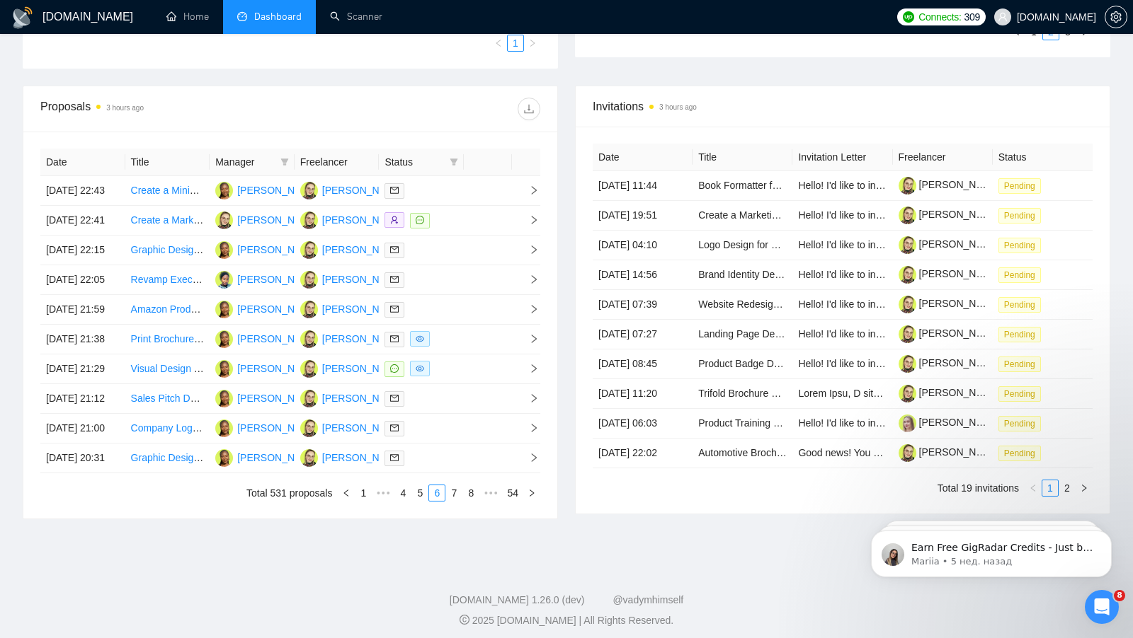
scroll to position [458, 0]
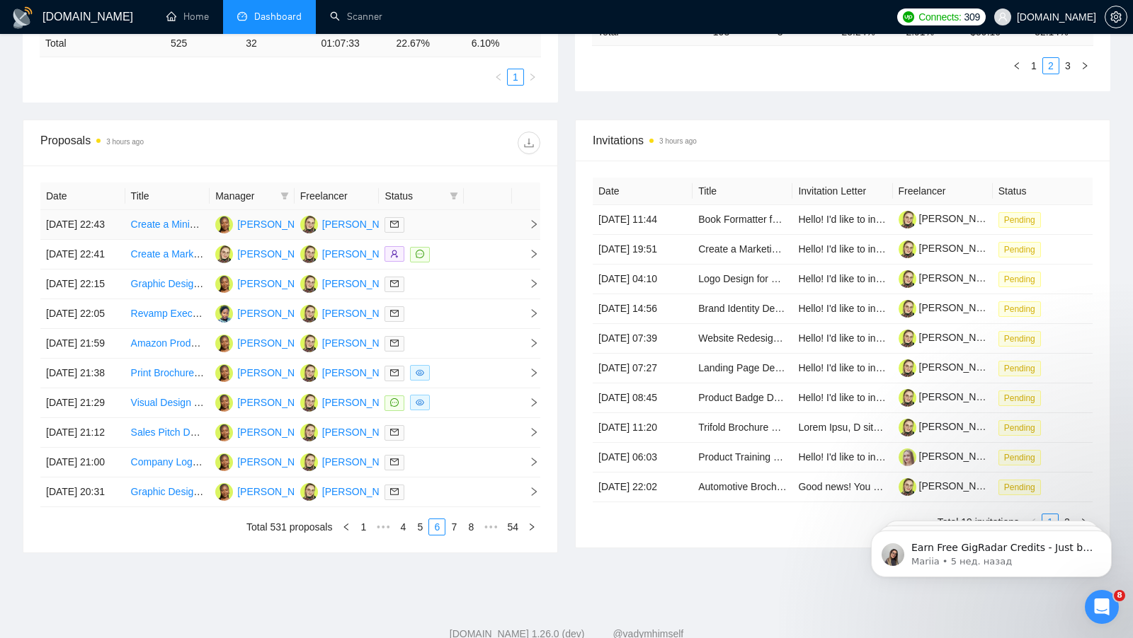
click at [431, 227] on div at bounding box center [421, 225] width 74 height 16
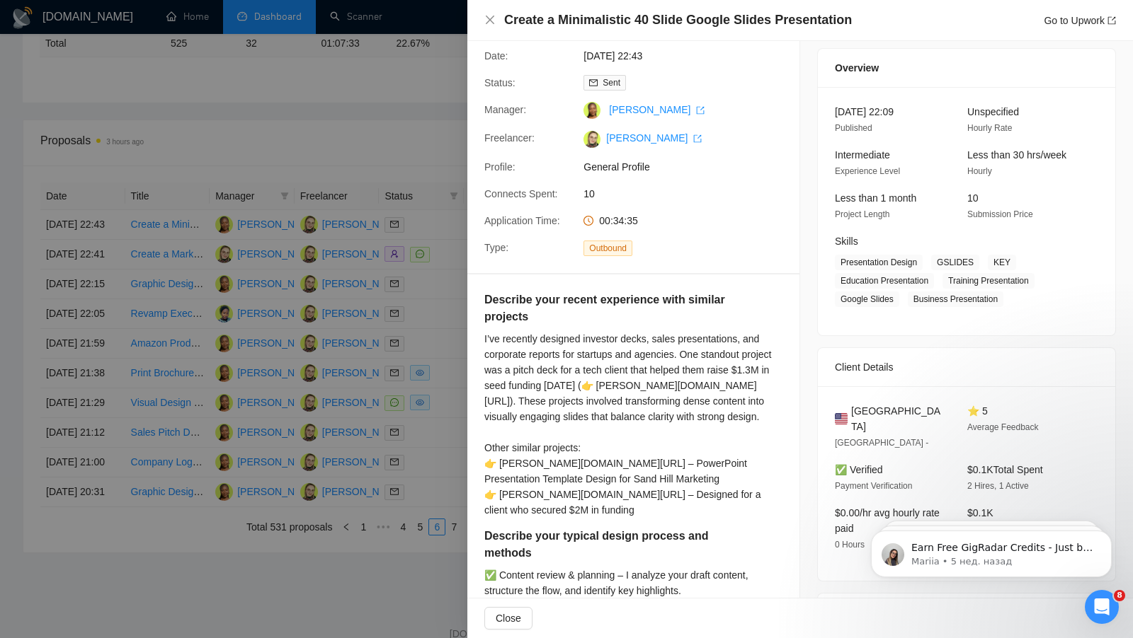
scroll to position [45, 0]
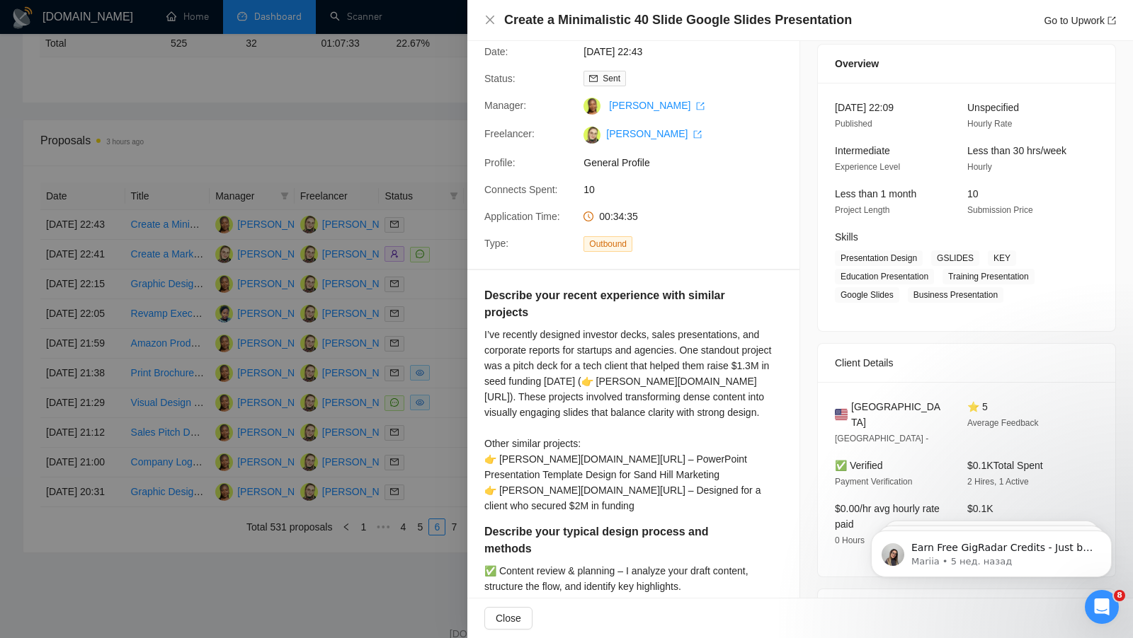
click at [433, 306] on div at bounding box center [566, 319] width 1133 height 638
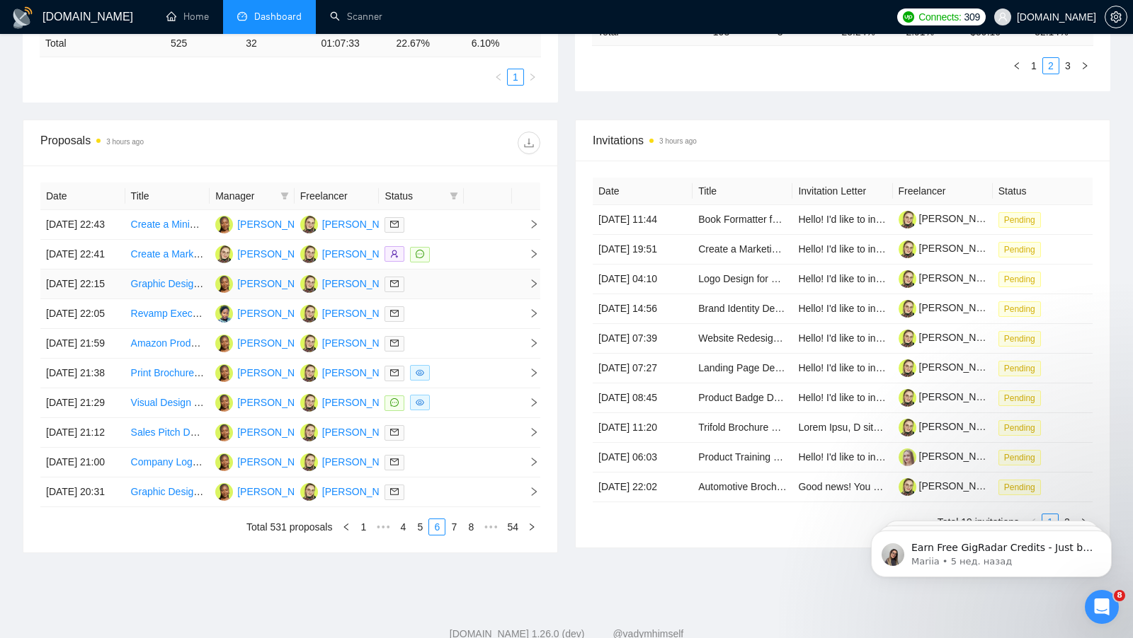
click at [446, 299] on td at bounding box center [421, 285] width 85 height 30
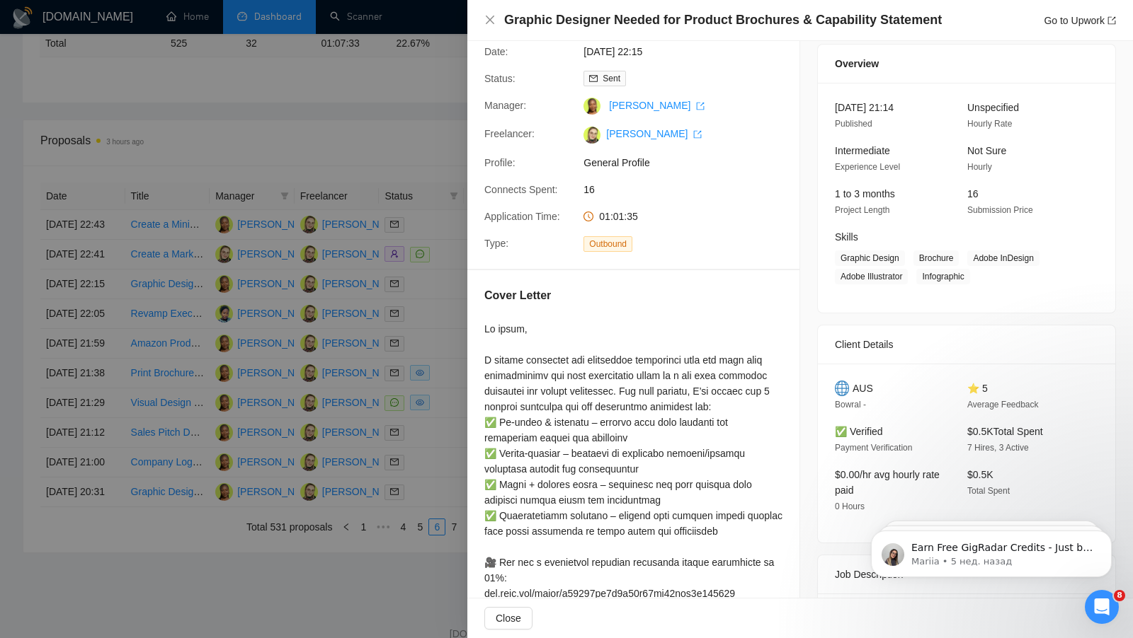
click at [445, 325] on div at bounding box center [566, 319] width 1133 height 638
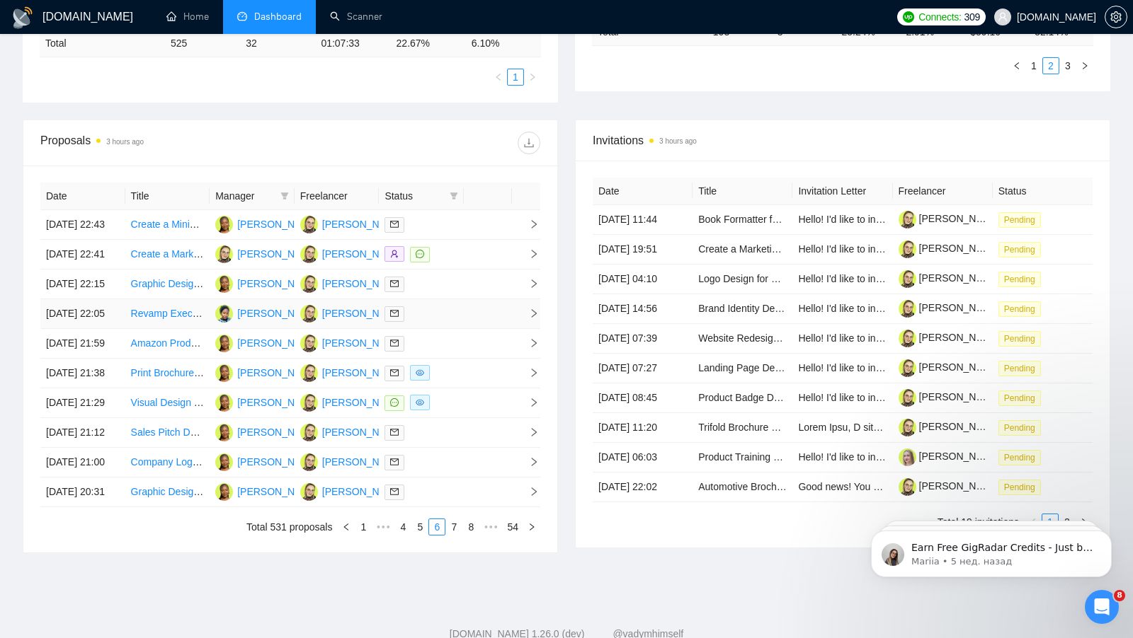
click at [444, 329] on td at bounding box center [421, 314] width 85 height 30
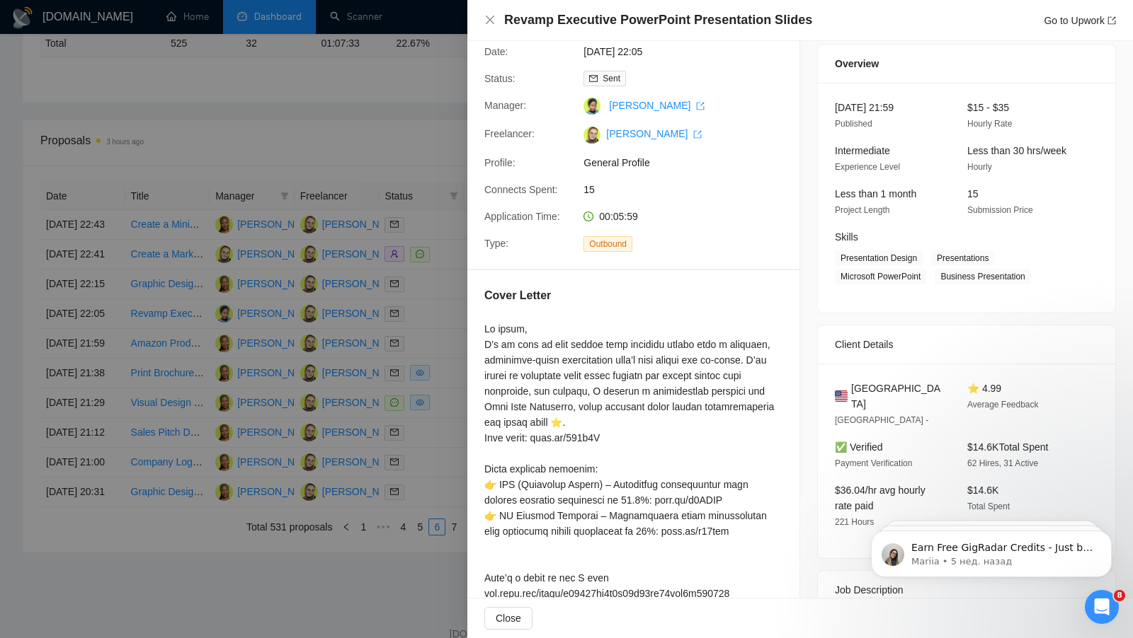
click at [437, 367] on div at bounding box center [566, 319] width 1133 height 638
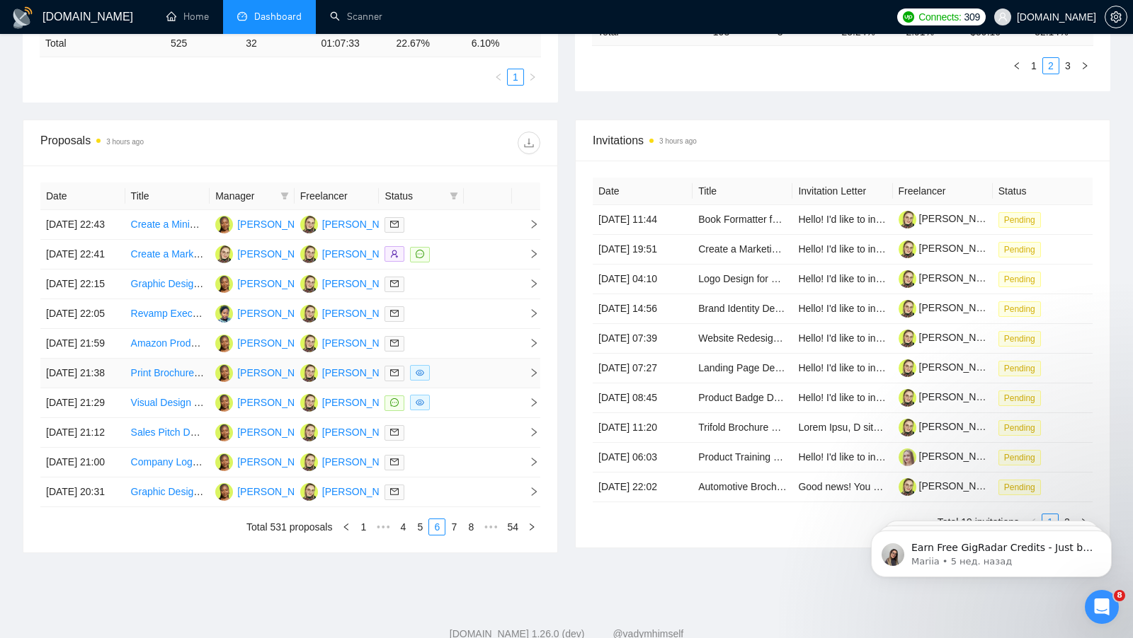
scroll to position [501, 0]
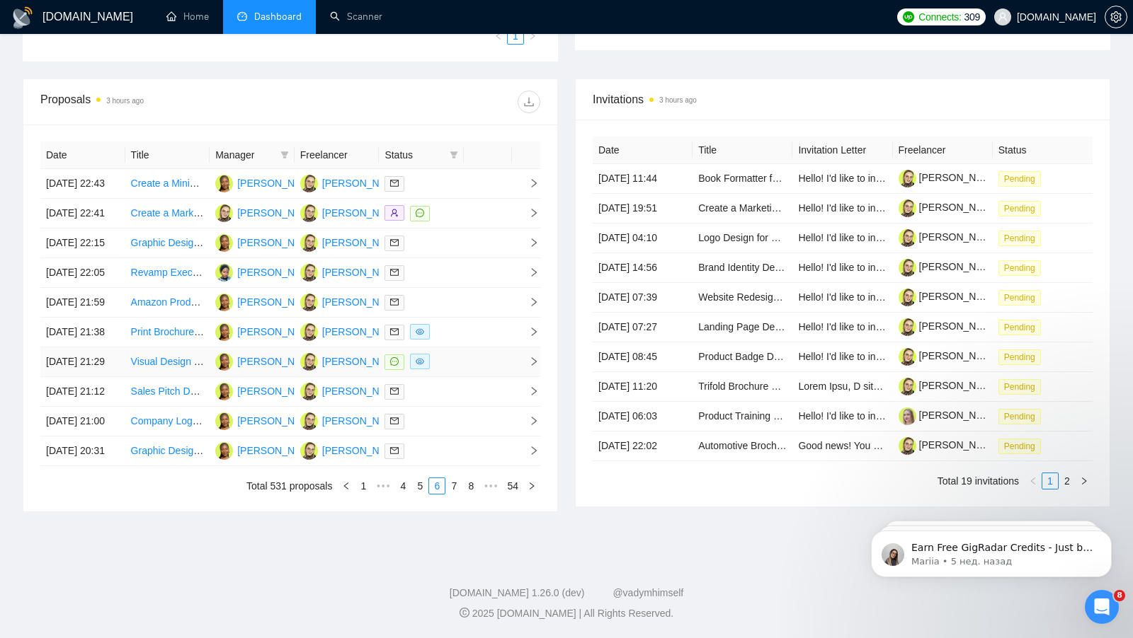
click at [470, 377] on td at bounding box center [488, 363] width 48 height 30
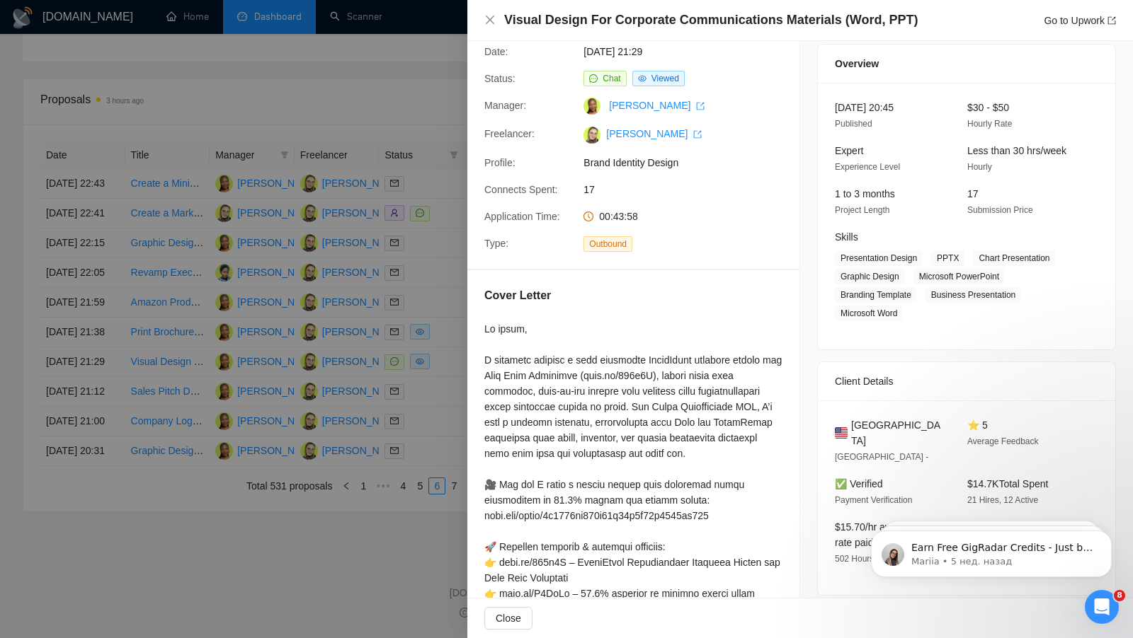
click at [459, 419] on div at bounding box center [566, 319] width 1133 height 638
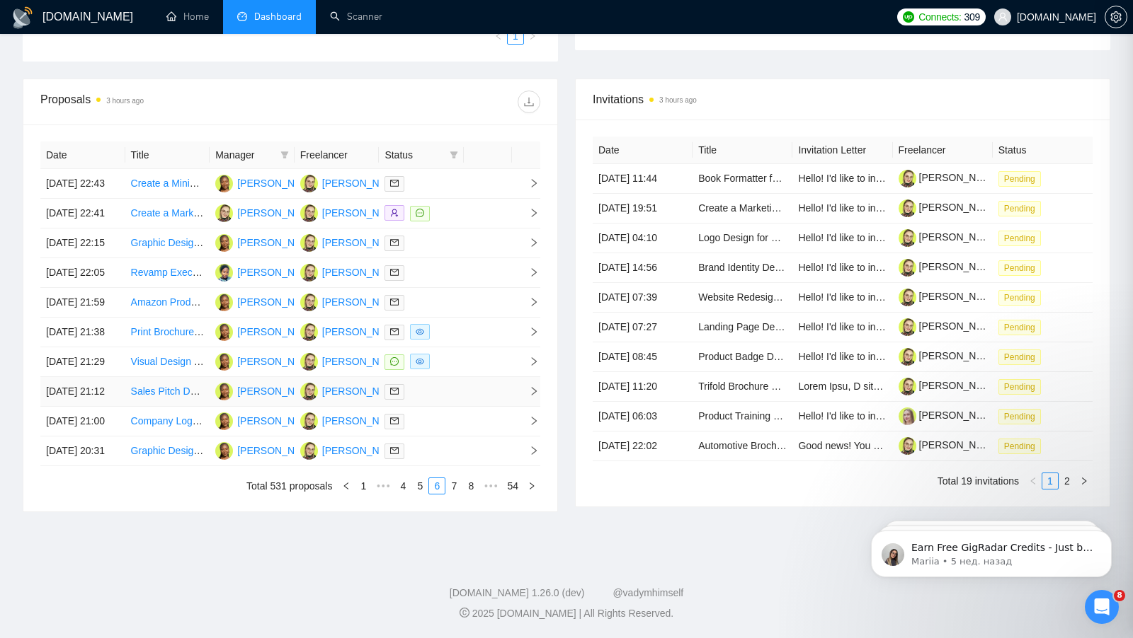
click at [458, 407] on td at bounding box center [421, 392] width 85 height 30
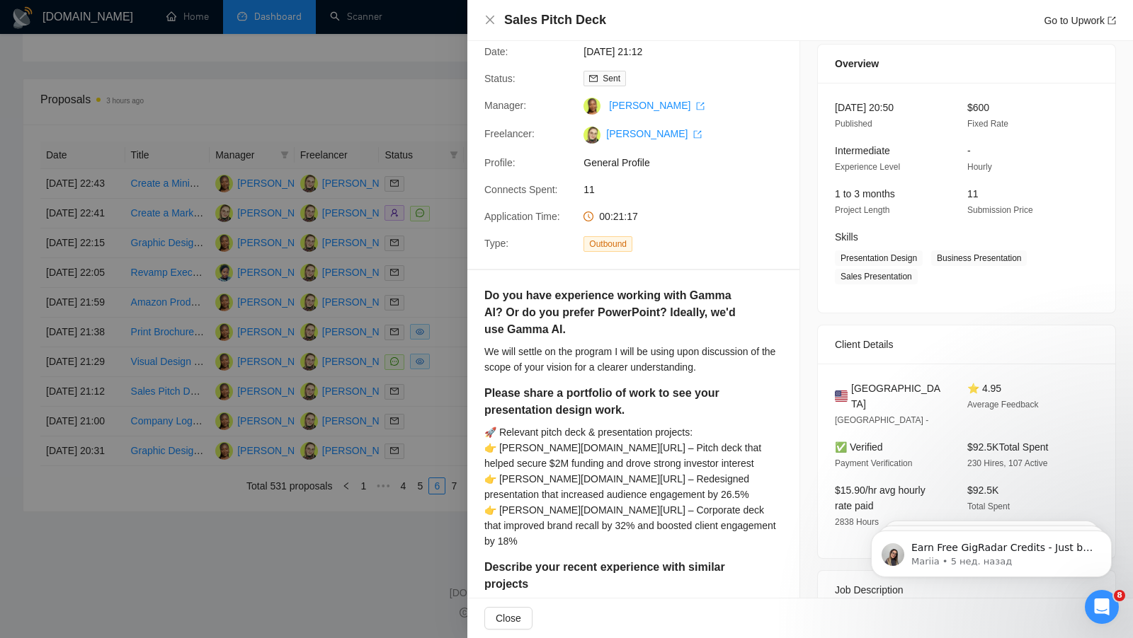
click at [455, 510] on div at bounding box center [566, 319] width 1133 height 638
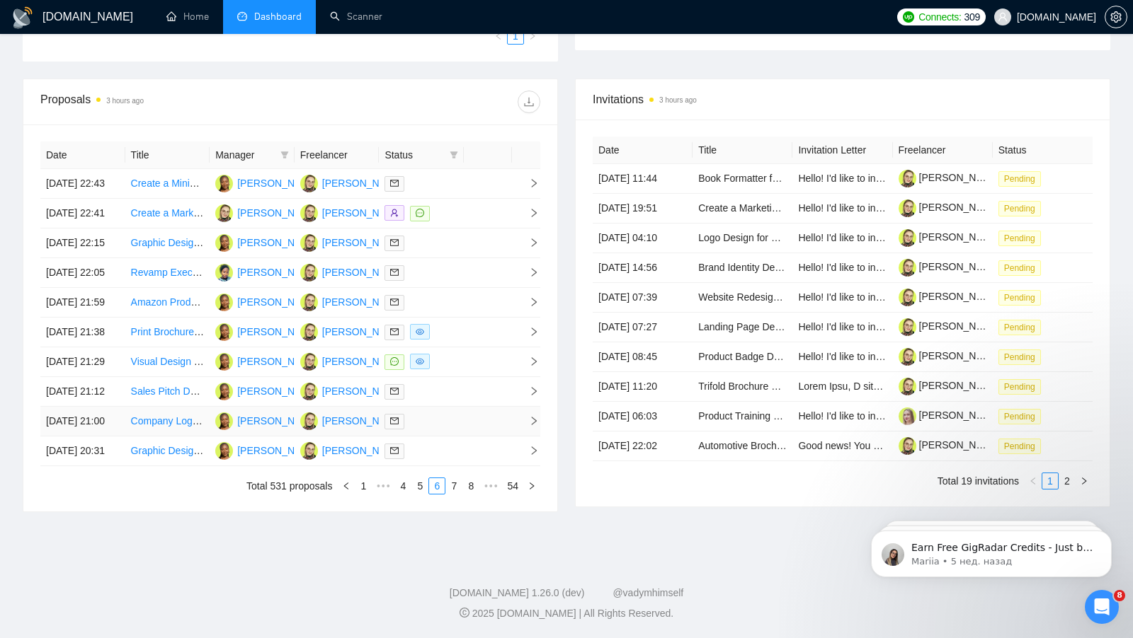
click at [452, 430] on div at bounding box center [421, 421] width 74 height 16
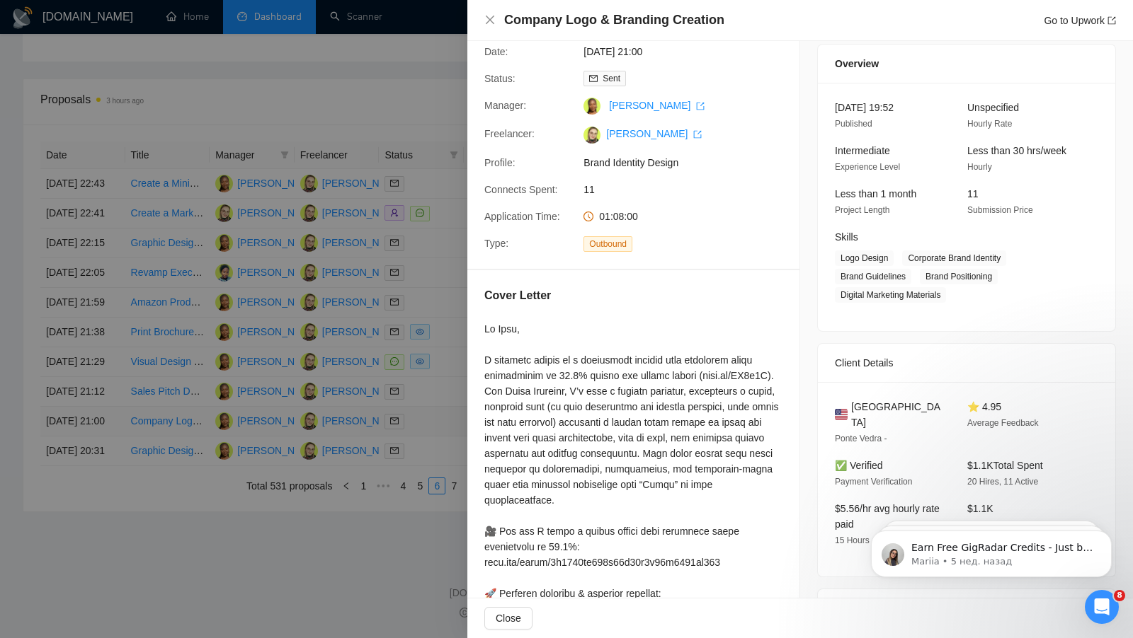
click at [452, 520] on div at bounding box center [566, 319] width 1133 height 638
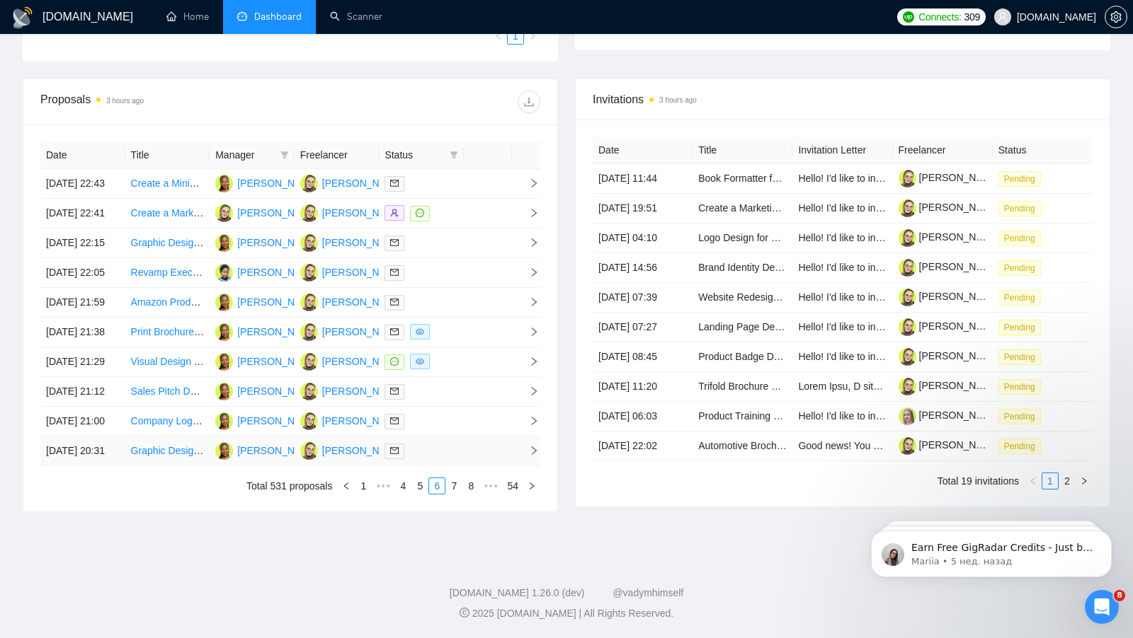
click at [452, 459] on div at bounding box center [421, 451] width 74 height 16
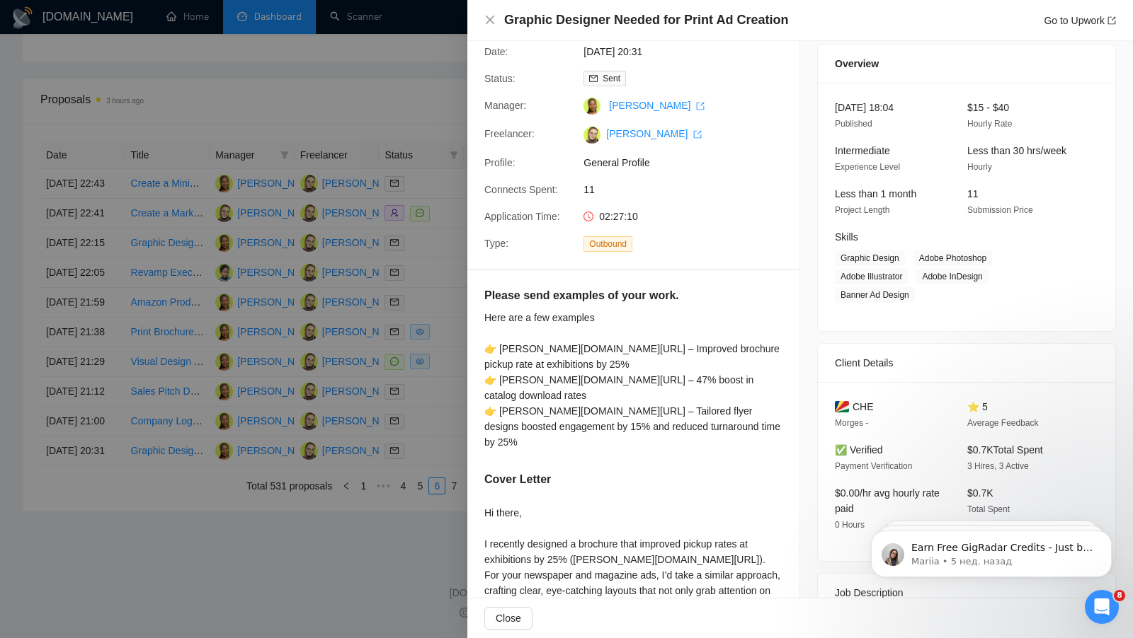
click at [456, 460] on div at bounding box center [566, 319] width 1133 height 638
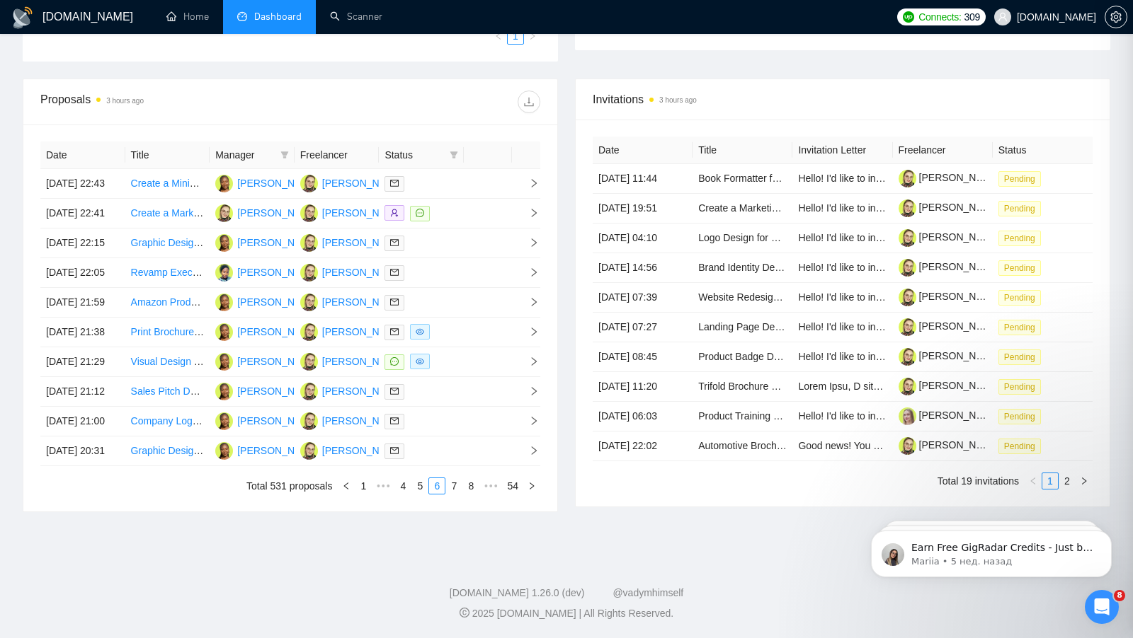
scroll to position [535, 0]
click at [358, 494] on link "1" at bounding box center [363, 486] width 16 height 16
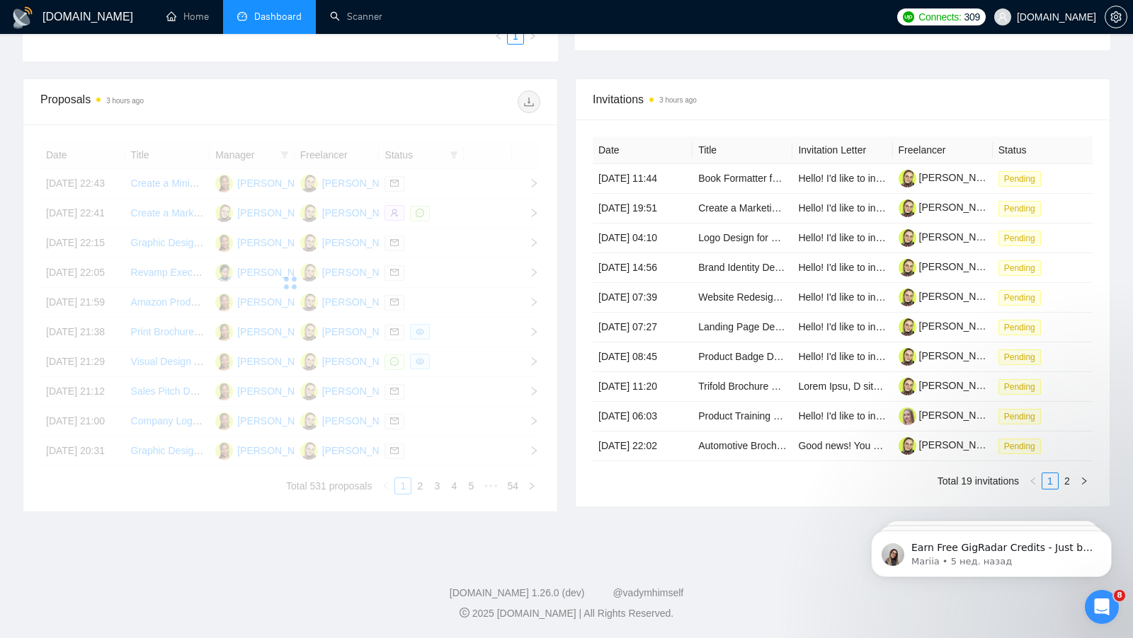
click at [415, 495] on div "Date Title Manager Freelancer Status [DATE] 22:43 Create a Minimalistic 40 Slid…" at bounding box center [290, 318] width 500 height 353
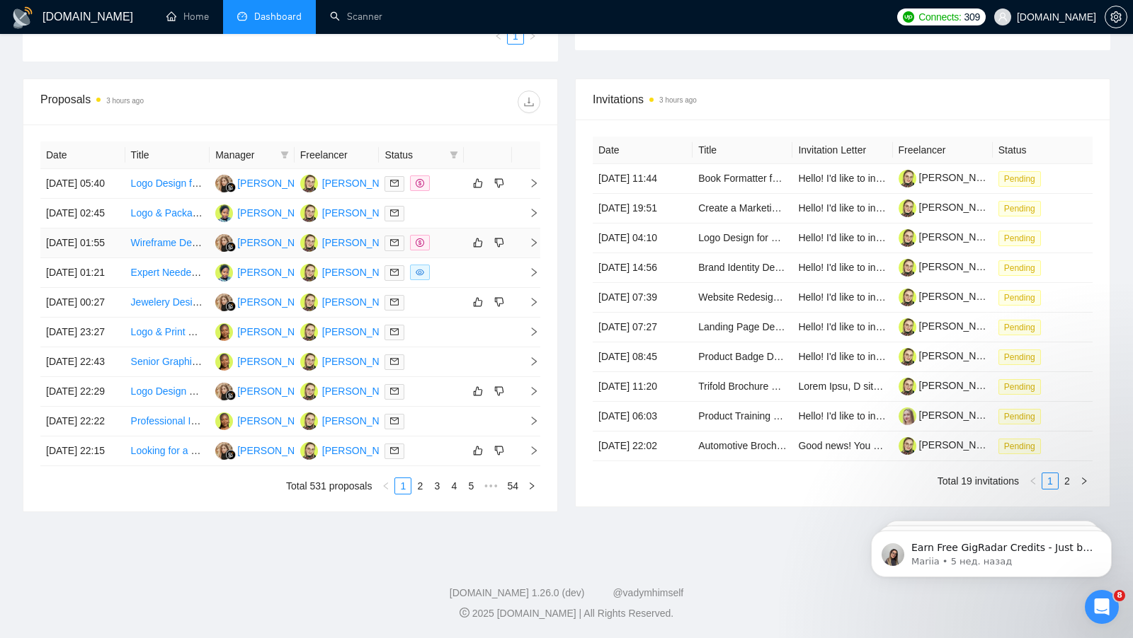
click at [452, 237] on div at bounding box center [421, 243] width 74 height 16
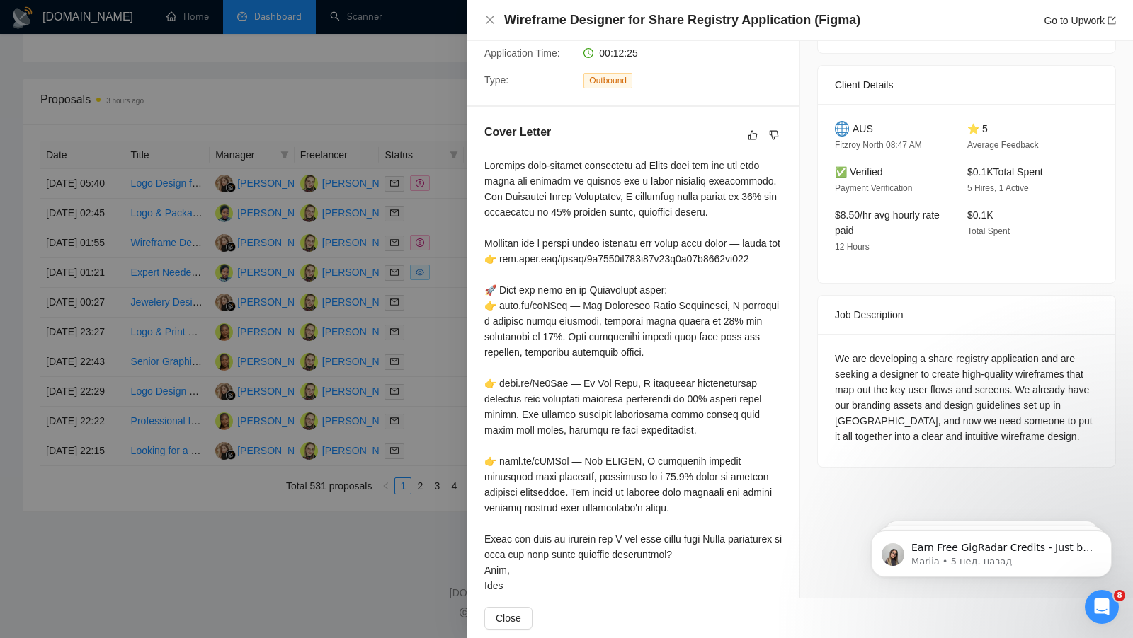
scroll to position [337, 0]
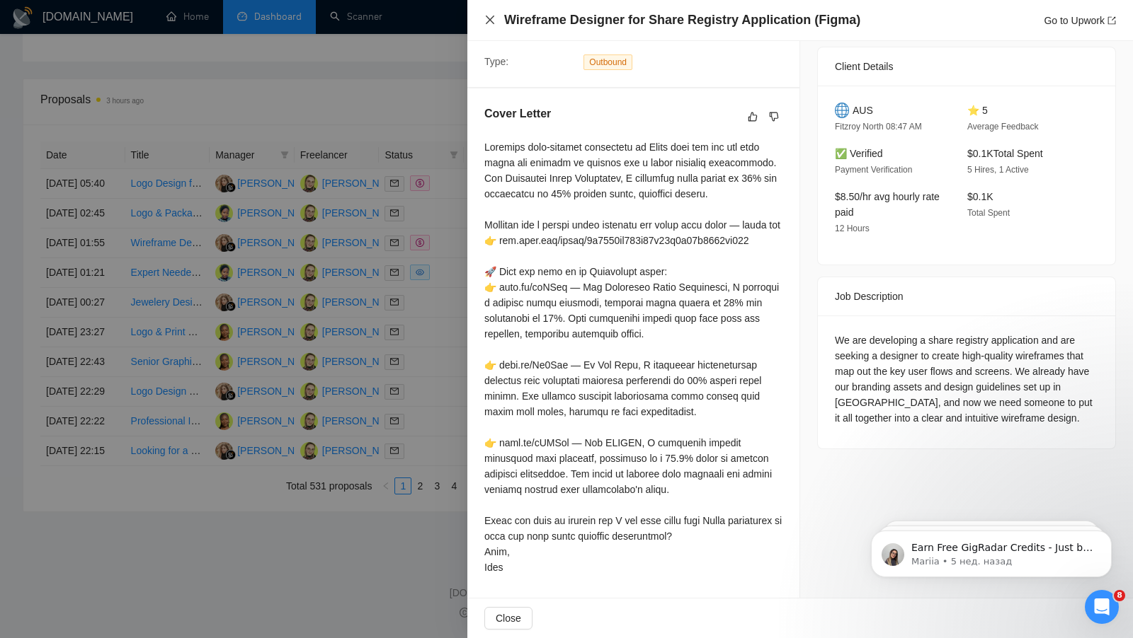
click at [485, 18] on icon "close" at bounding box center [489, 19] width 11 height 11
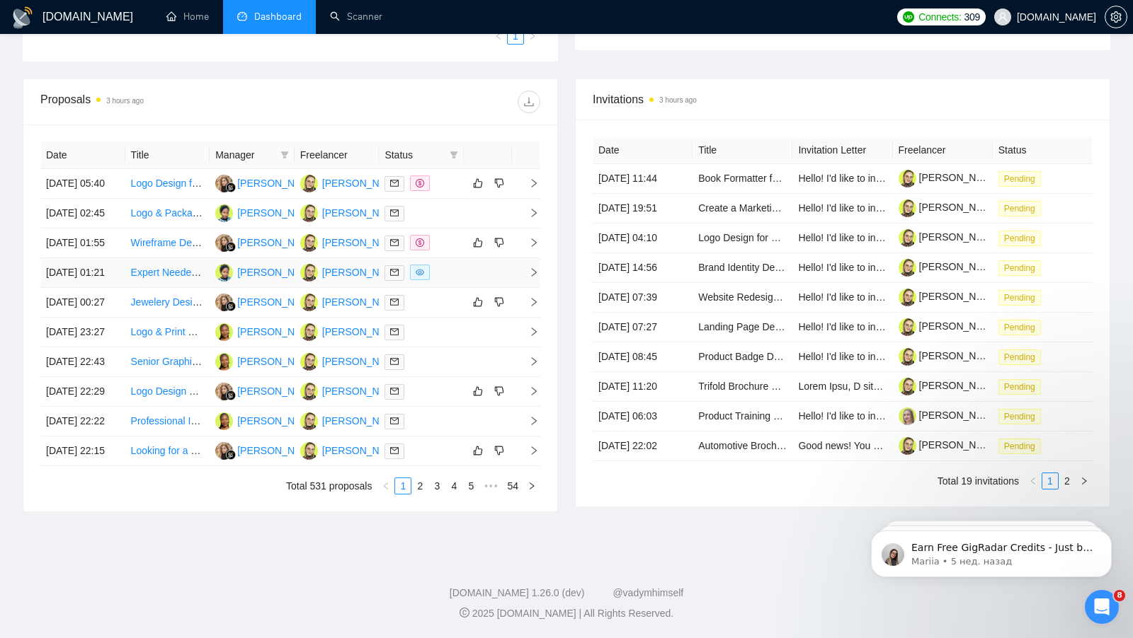
click at [448, 276] on div at bounding box center [421, 273] width 74 height 16
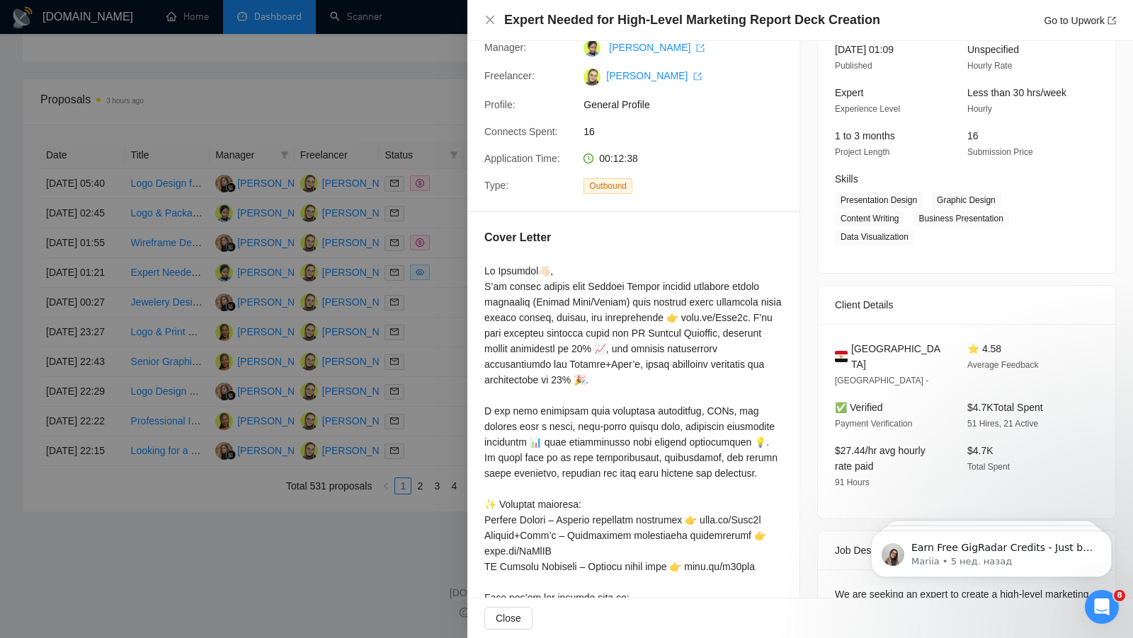
scroll to position [0, 0]
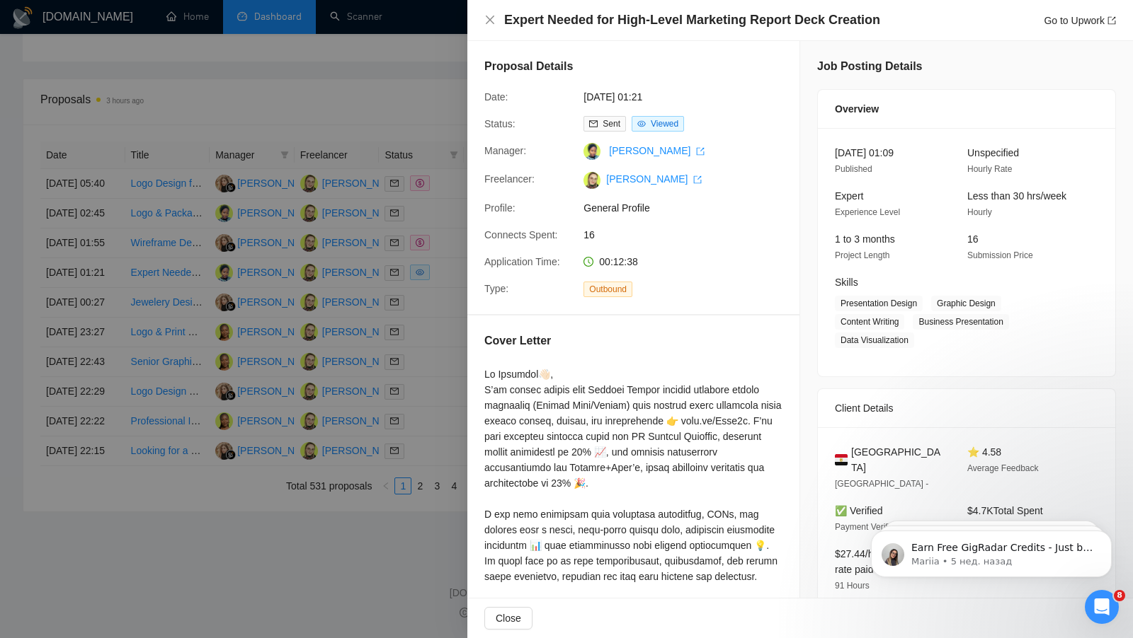
click at [407, 382] on div at bounding box center [566, 319] width 1133 height 638
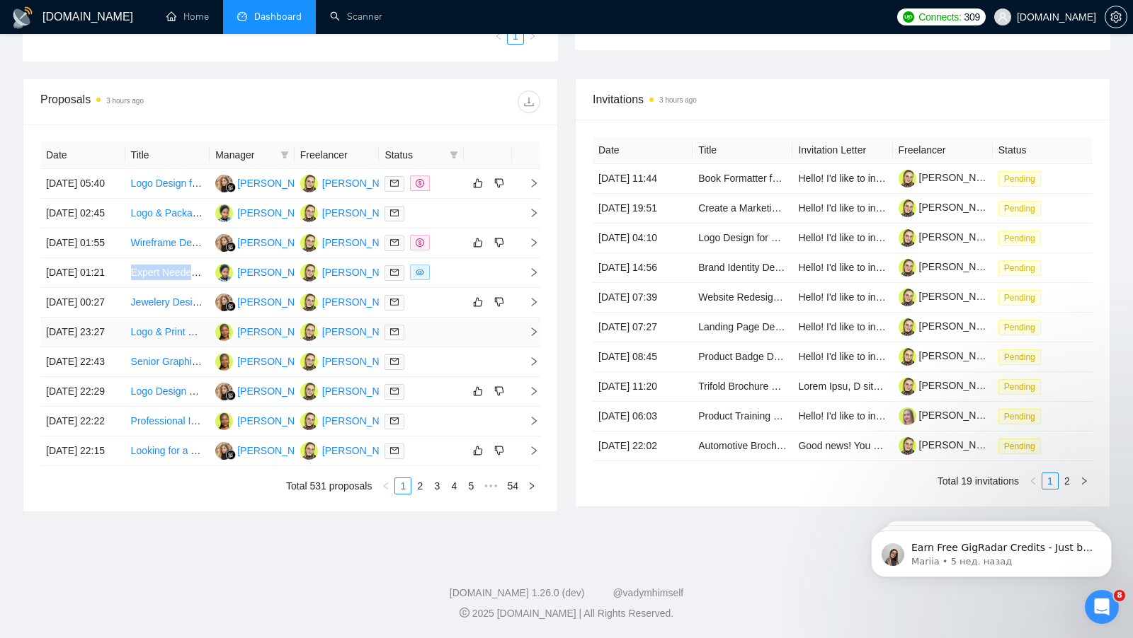
click at [445, 340] on div at bounding box center [421, 332] width 74 height 16
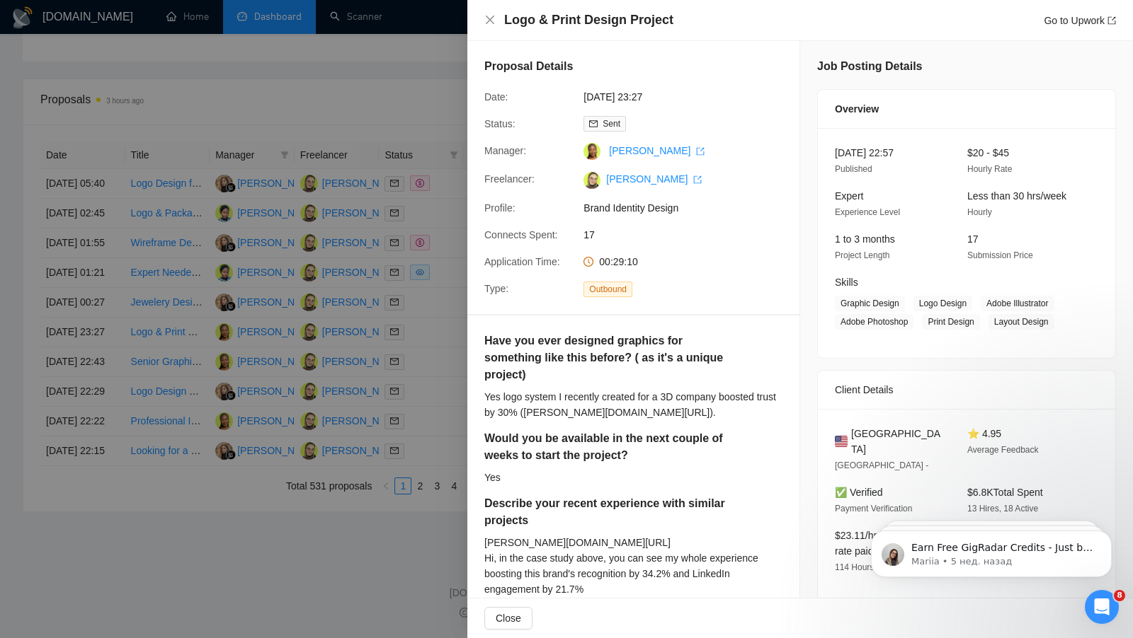
click at [435, 325] on div at bounding box center [566, 319] width 1133 height 638
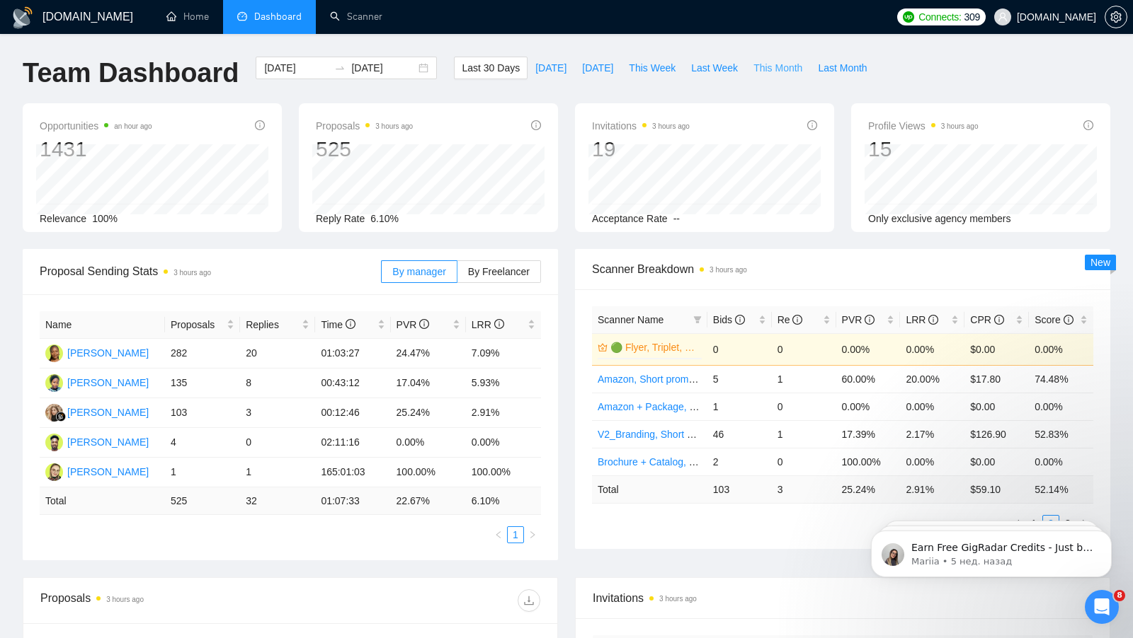
click at [782, 72] on span "This Month" at bounding box center [777, 68] width 49 height 16
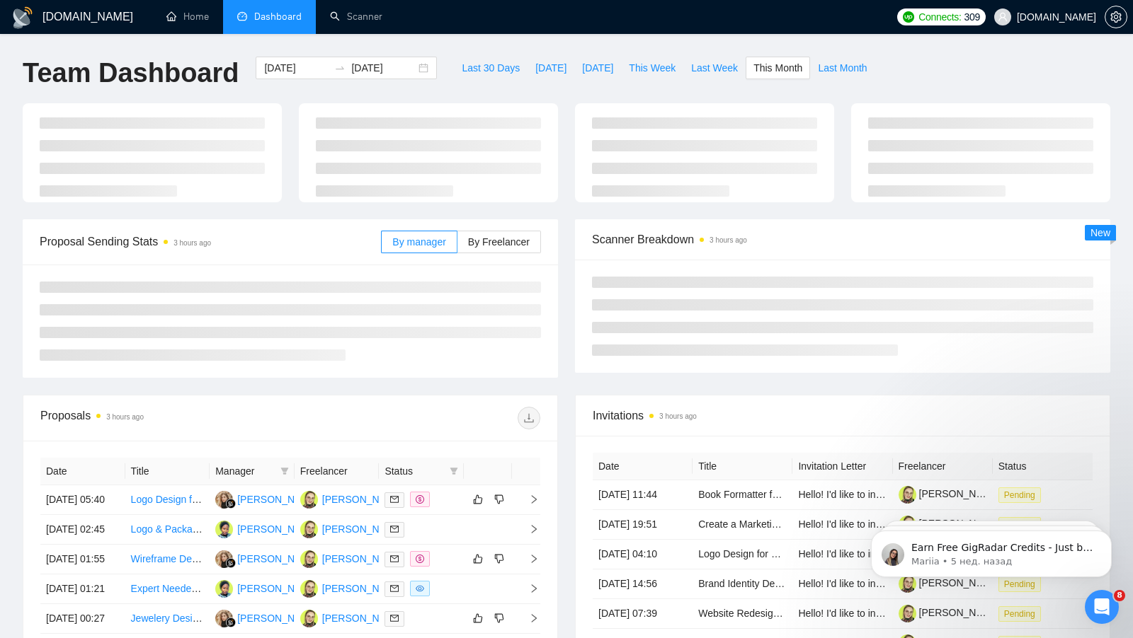
type input "[DATE]"
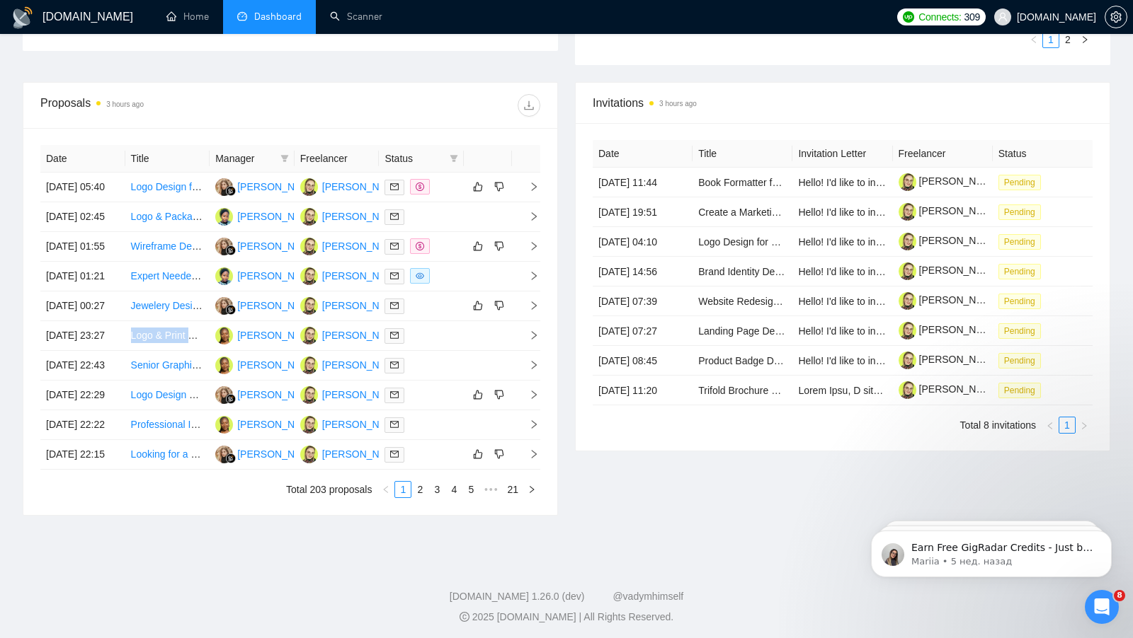
scroll to position [486, 0]
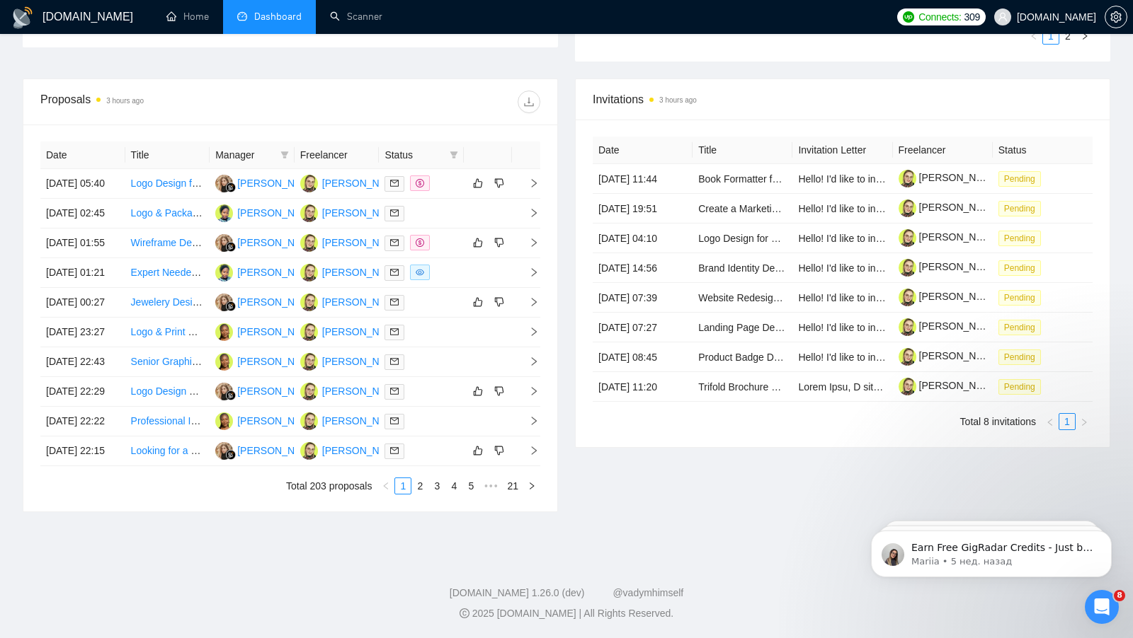
click at [14, 401] on div "Proposals 3 hours ago Date Title Manager Freelancer Status [DATE] 05:40 Logo De…" at bounding box center [290, 296] width 552 height 434
click at [443, 222] on div at bounding box center [421, 213] width 74 height 16
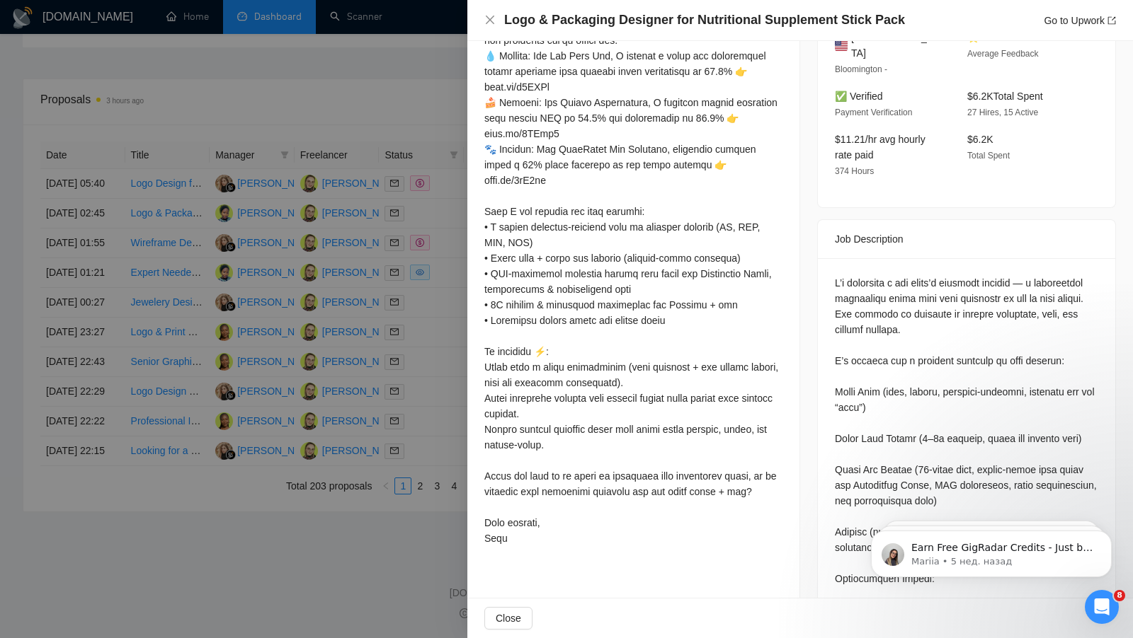
scroll to position [406, 0]
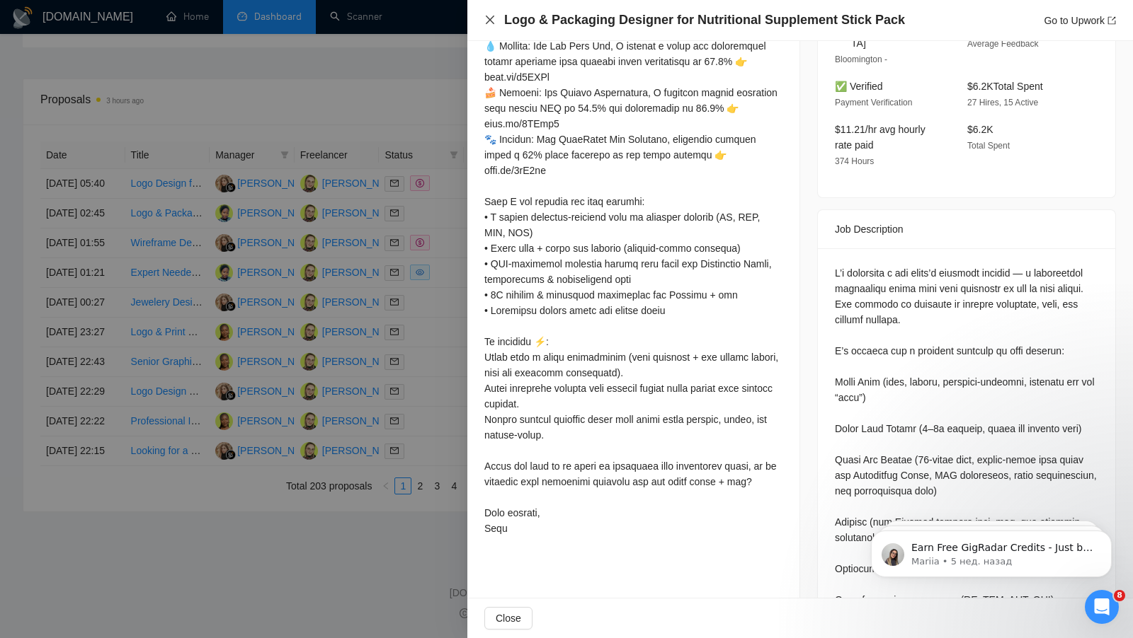
click at [488, 16] on icon "close" at bounding box center [489, 19] width 11 height 11
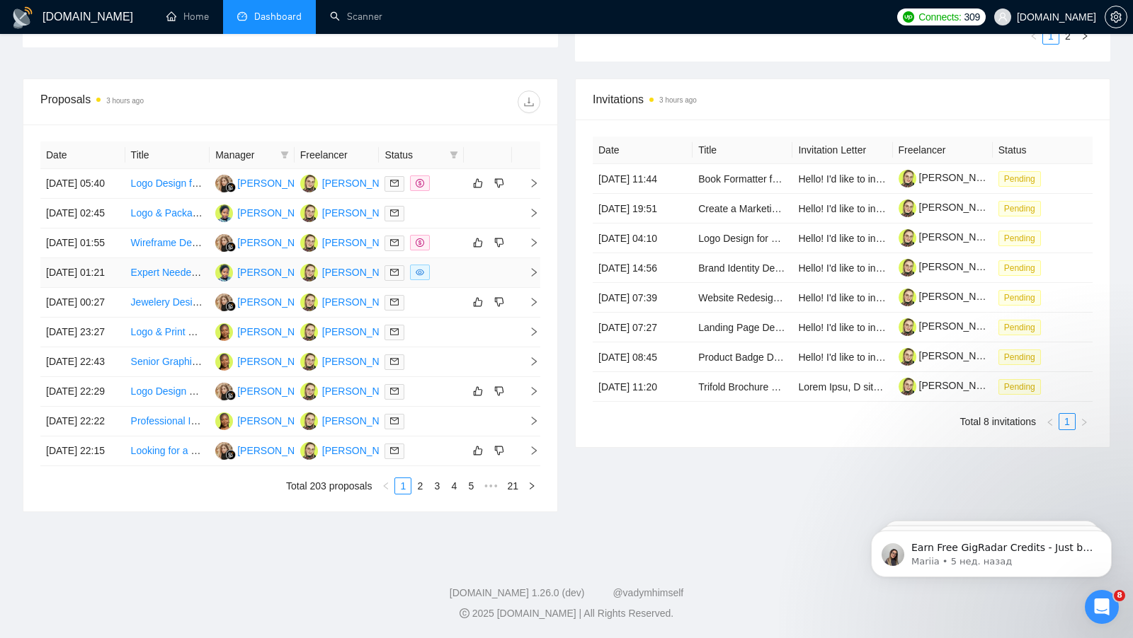
scroll to position [521, 0]
click at [452, 281] on div at bounding box center [421, 273] width 74 height 16
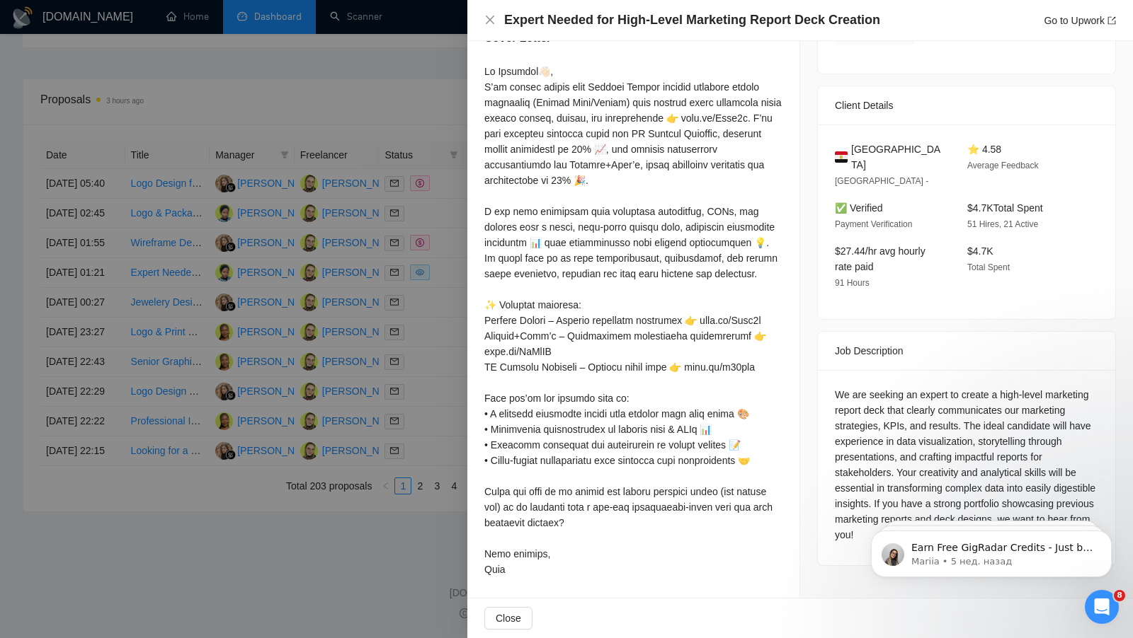
click at [429, 277] on div at bounding box center [566, 319] width 1133 height 638
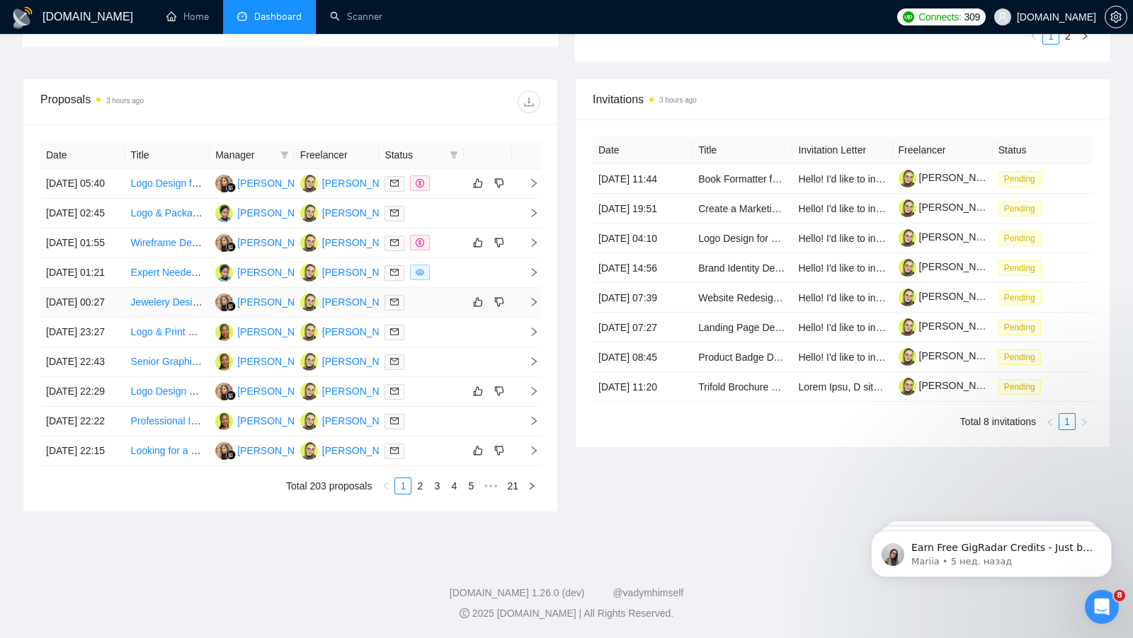
click at [448, 311] on div at bounding box center [421, 302] width 74 height 16
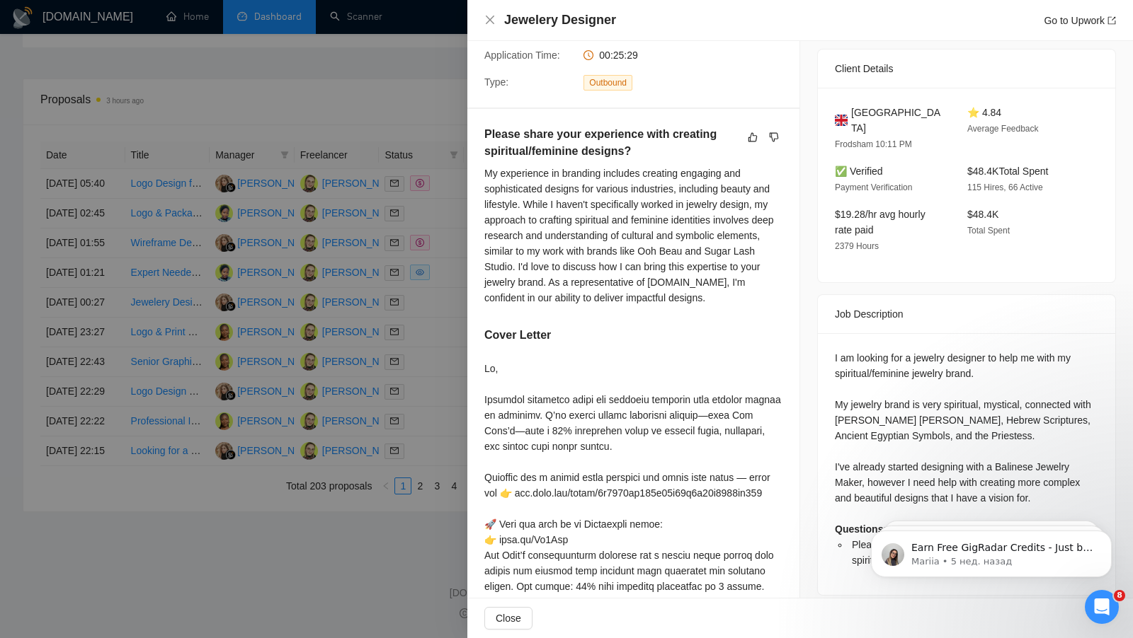
click at [427, 359] on div at bounding box center [566, 319] width 1133 height 638
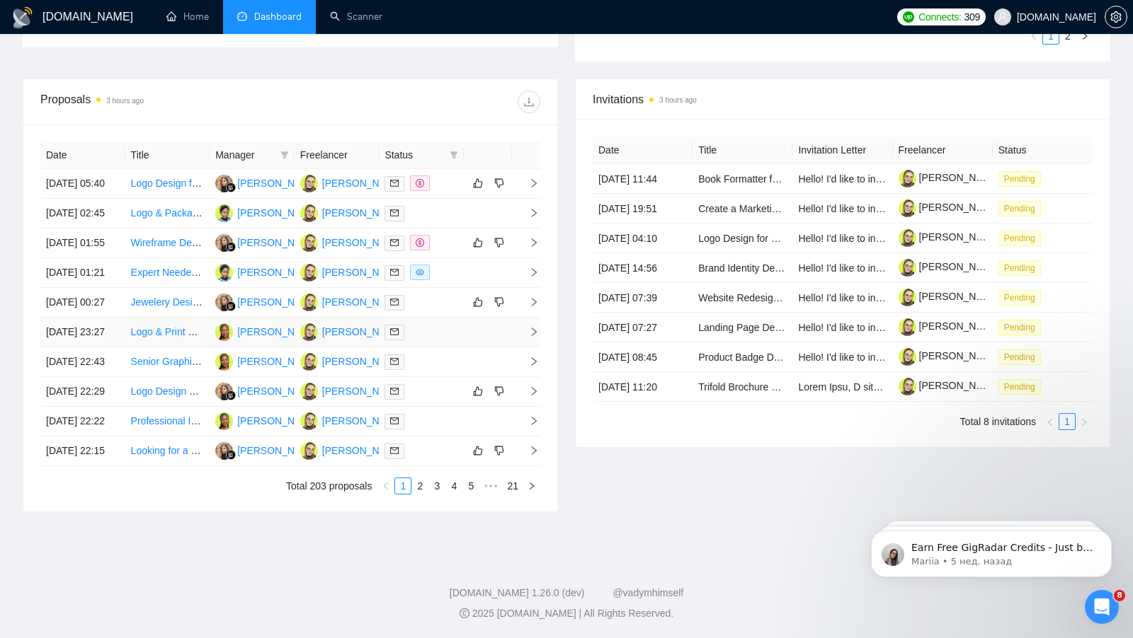
click at [435, 340] on div at bounding box center [421, 332] width 74 height 16
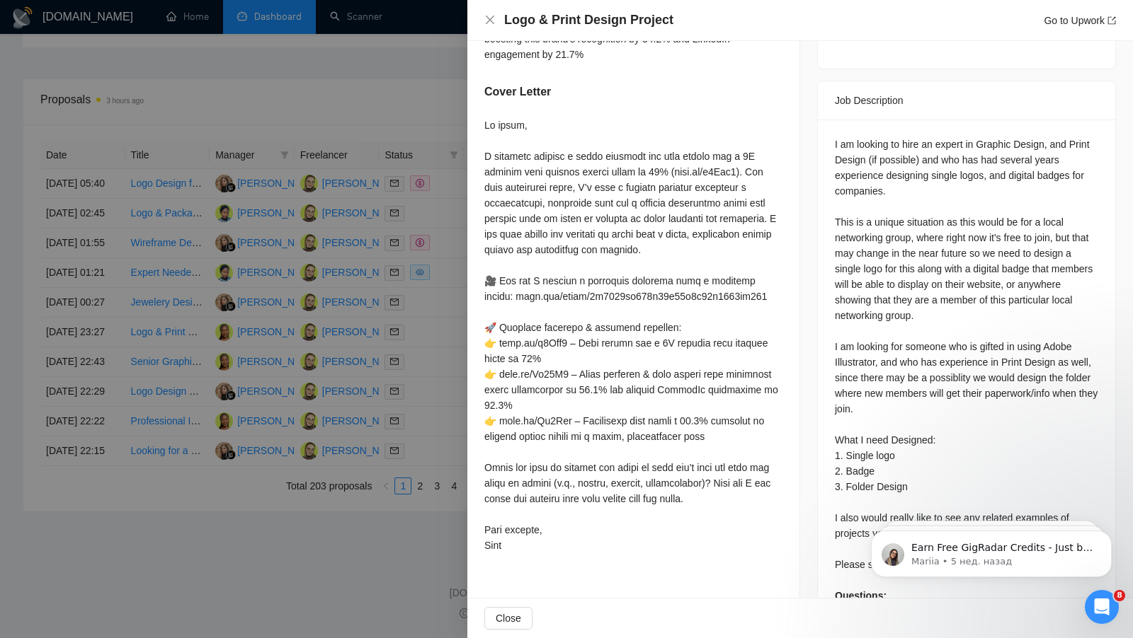
scroll to position [535, 0]
drag, startPoint x: 680, startPoint y: 183, endPoint x: 756, endPoint y: 188, distance: 76.6
click at [757, 187] on div at bounding box center [633, 336] width 298 height 436
click at [784, 166] on div "Have you ever designed graphics for something like this before? ( as it's a uni…" at bounding box center [633, 179] width 332 height 796
click at [337, 319] on div at bounding box center [566, 319] width 1133 height 638
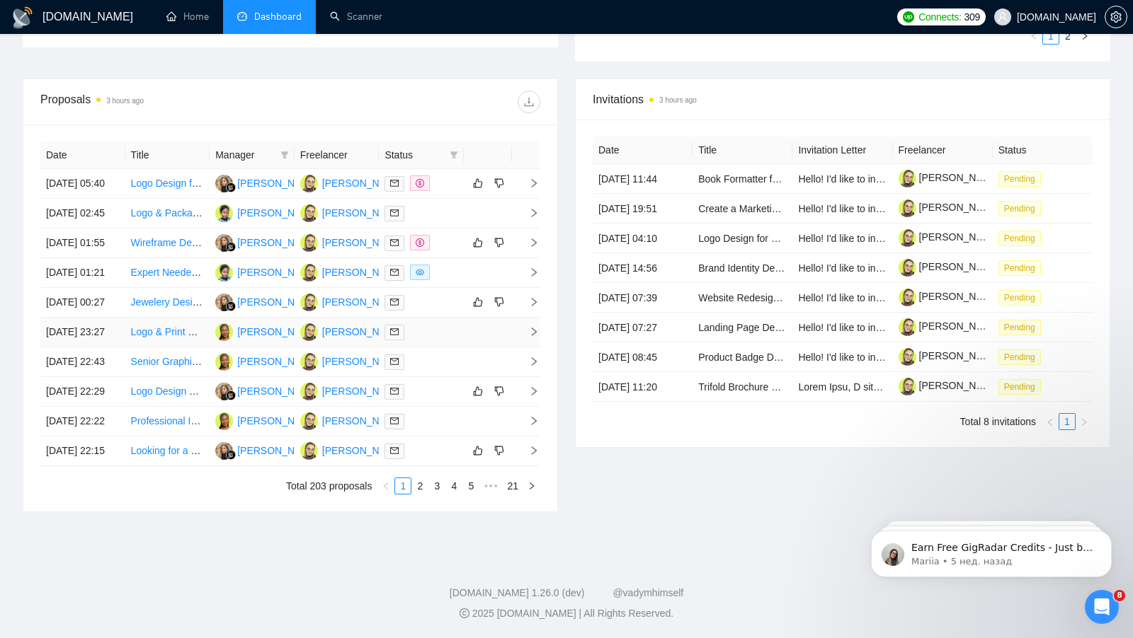
click at [469, 348] on td at bounding box center [488, 333] width 48 height 30
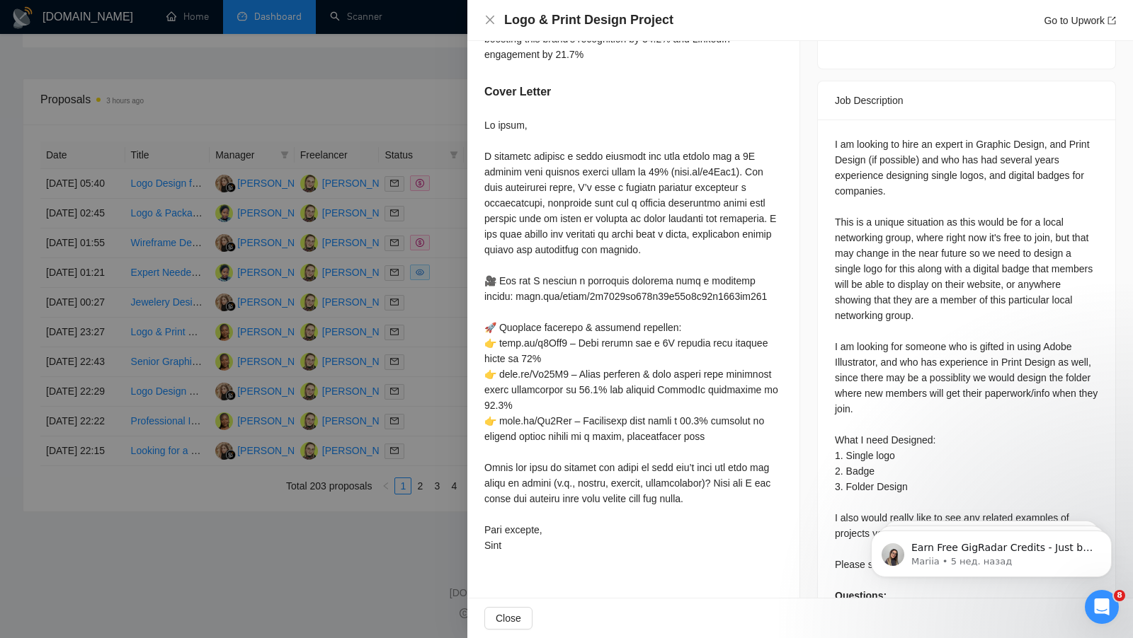
click at [445, 406] on div at bounding box center [566, 319] width 1133 height 638
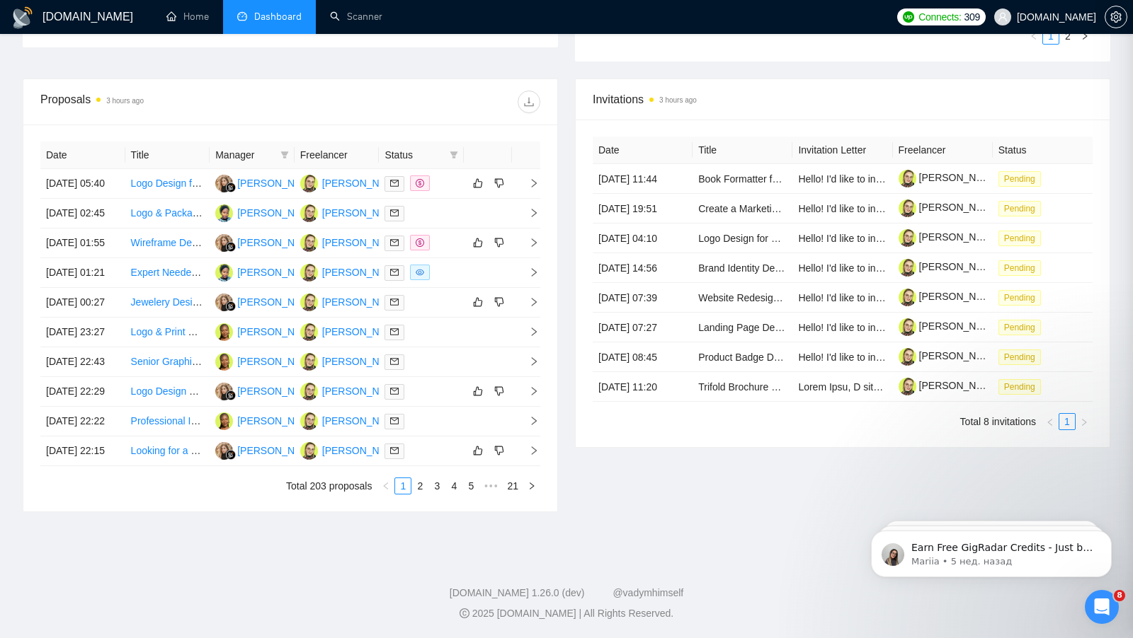
click at [445, 406] on div at bounding box center [566, 319] width 1133 height 638
click at [445, 370] on div at bounding box center [421, 362] width 74 height 16
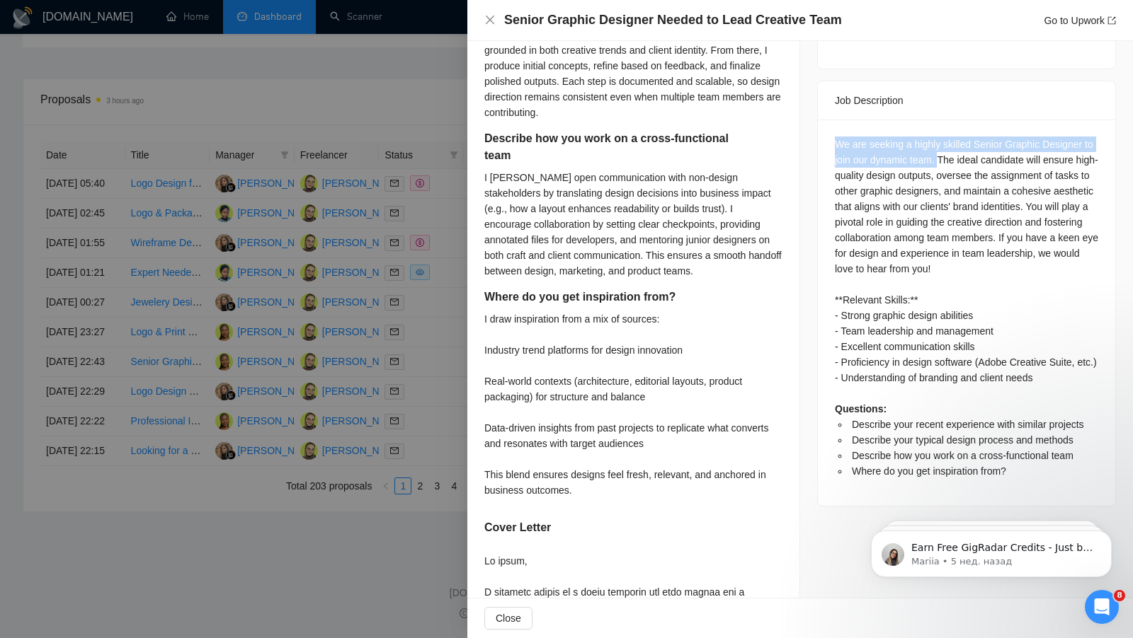
drag, startPoint x: 832, startPoint y: 123, endPoint x: 954, endPoint y: 143, distance: 124.0
click at [954, 143] on div "We are seeking a highly skilled Senior Graphic Designer to join our dynamic tea…" at bounding box center [966, 313] width 297 height 386
click at [909, 147] on div "We are seeking a highly skilled Senior Graphic Designer to join our dynamic tea…" at bounding box center [966, 308] width 263 height 343
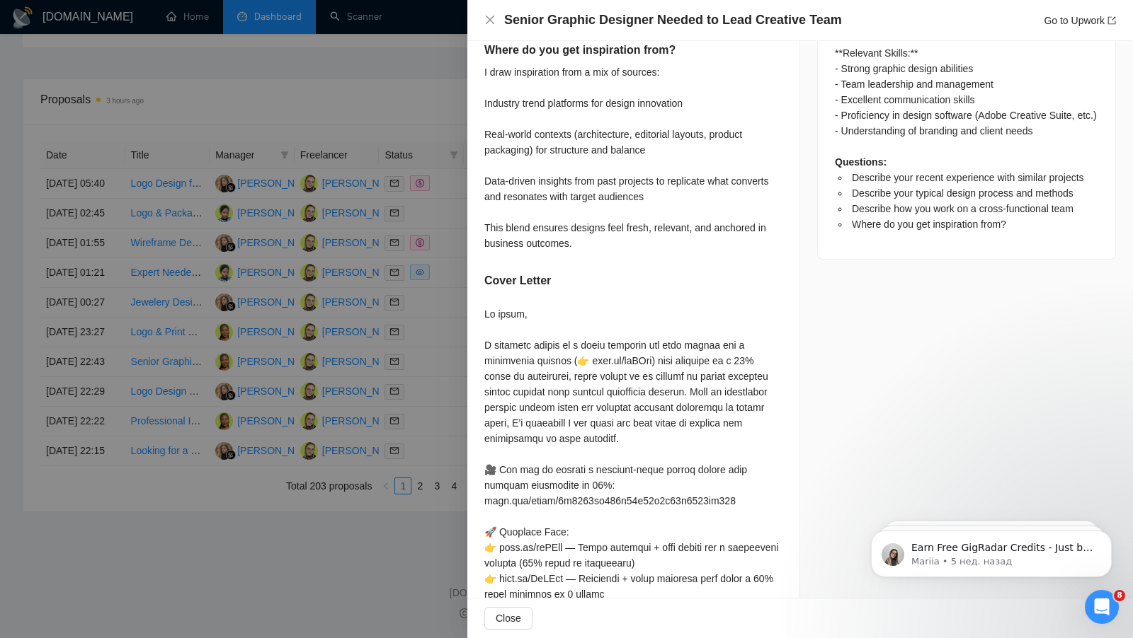
scroll to position [784, 0]
click at [444, 342] on div at bounding box center [566, 319] width 1133 height 638
